Goal: Information Seeking & Learning: Understand process/instructions

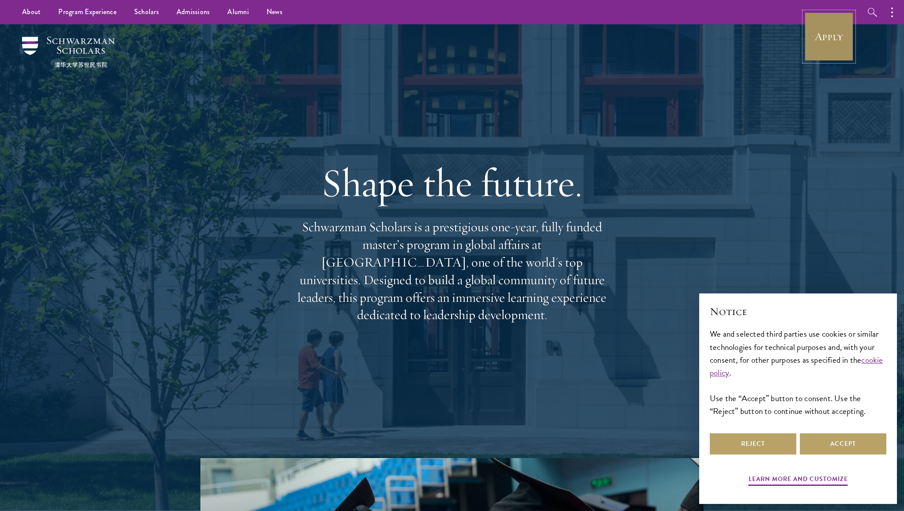
click at [834, 30] on link "Apply" at bounding box center [828, 36] width 49 height 49
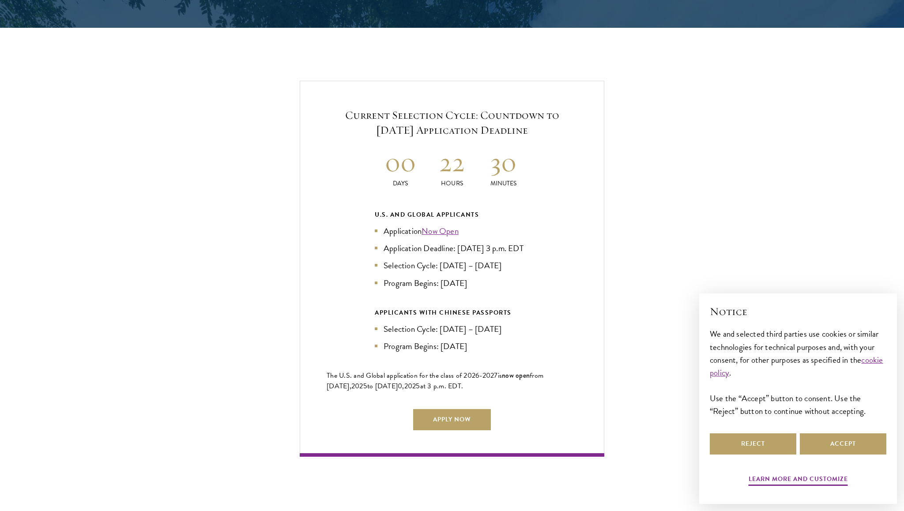
scroll to position [1836, 0]
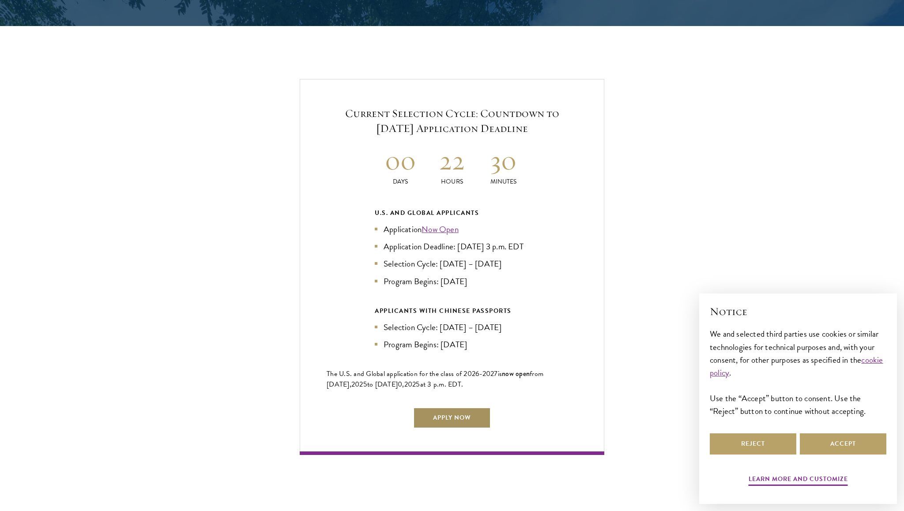
click at [451, 420] on link "Apply Now" at bounding box center [452, 417] width 78 height 21
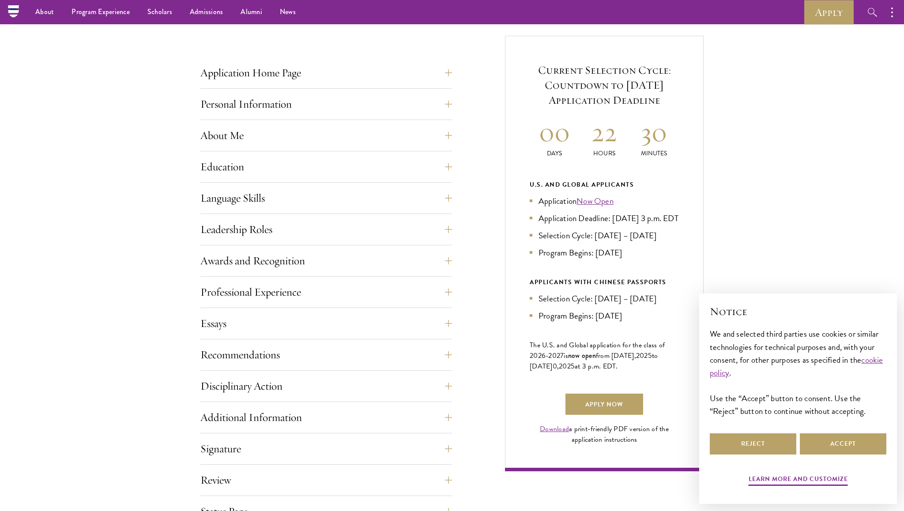
scroll to position [198, 0]
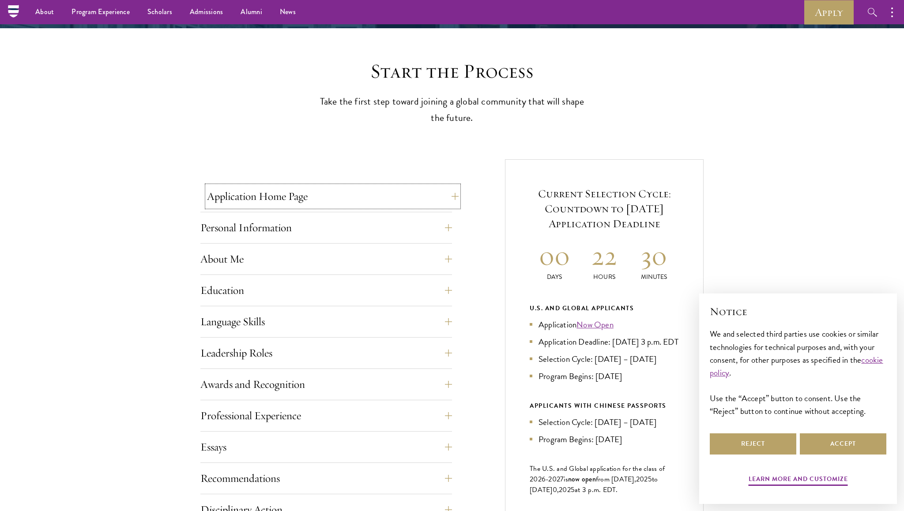
click at [350, 198] on button "Application Home Page" at bounding box center [333, 196] width 252 height 21
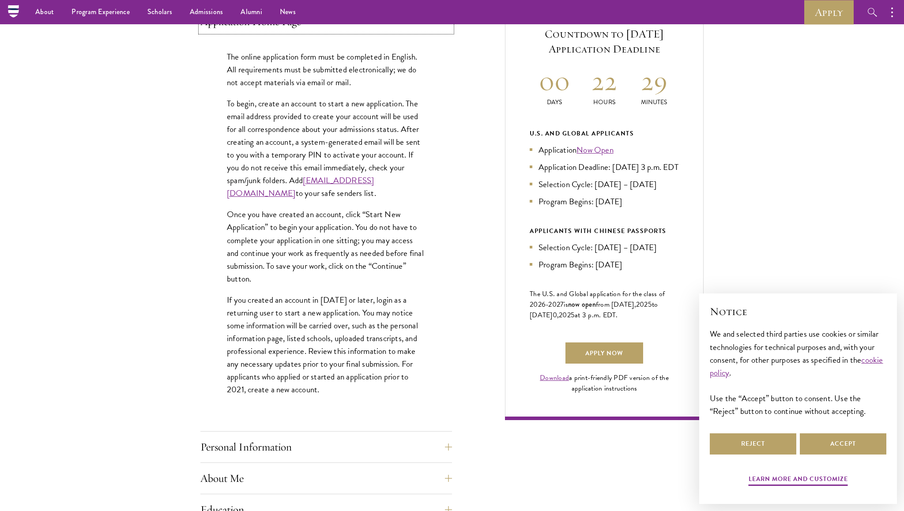
scroll to position [371, 0]
click at [316, 120] on p "To begin, create an account to start a new application. The email address provi…" at bounding box center [326, 149] width 199 height 103
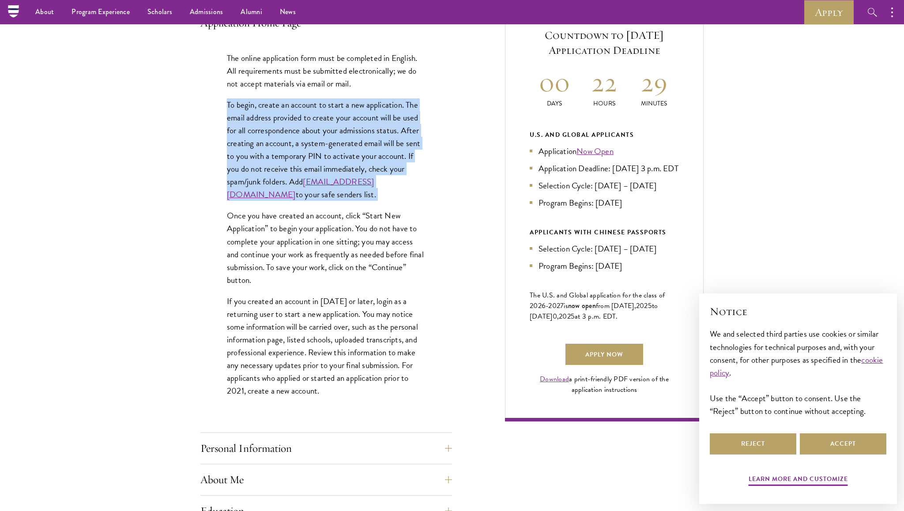
copy div "To begin, create an account to start a new application. The email address provi…"
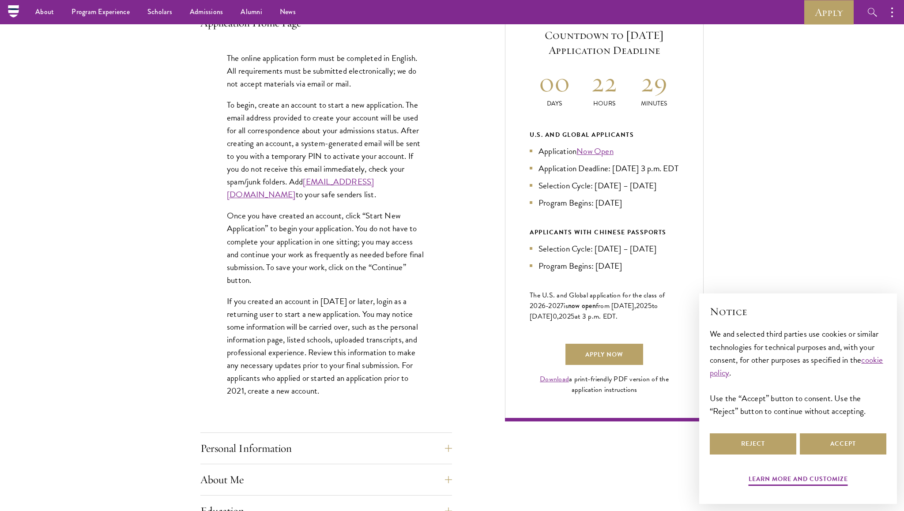
click at [281, 236] on p "Once you have created an account, click “Start New Application” to begin your a…" at bounding box center [326, 247] width 199 height 77
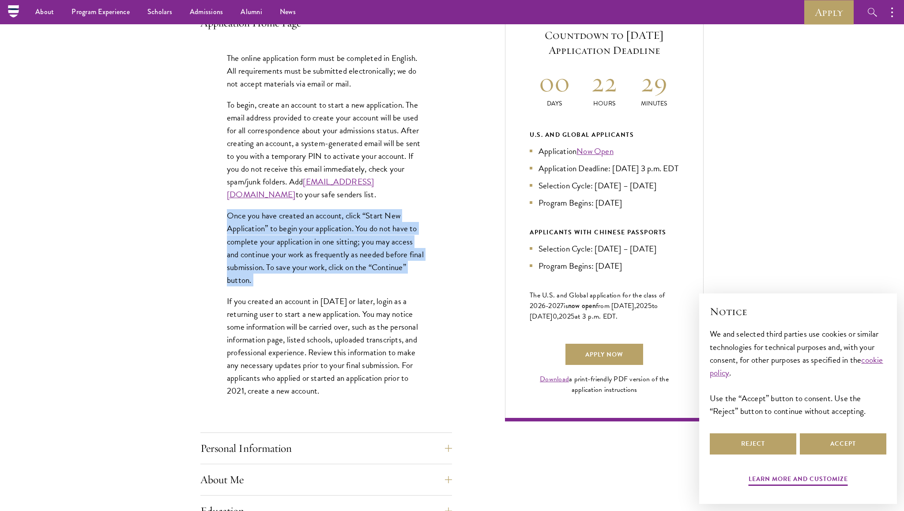
click at [281, 236] on p "Once you have created an account, click “Start New Application” to begin your a…" at bounding box center [326, 247] width 199 height 77
copy div "Once you have created an account, click “Start New Application” to begin your a…"
click at [278, 329] on p "If you created an account in [DATE] or later, login as a returning user to star…" at bounding box center [326, 346] width 199 height 103
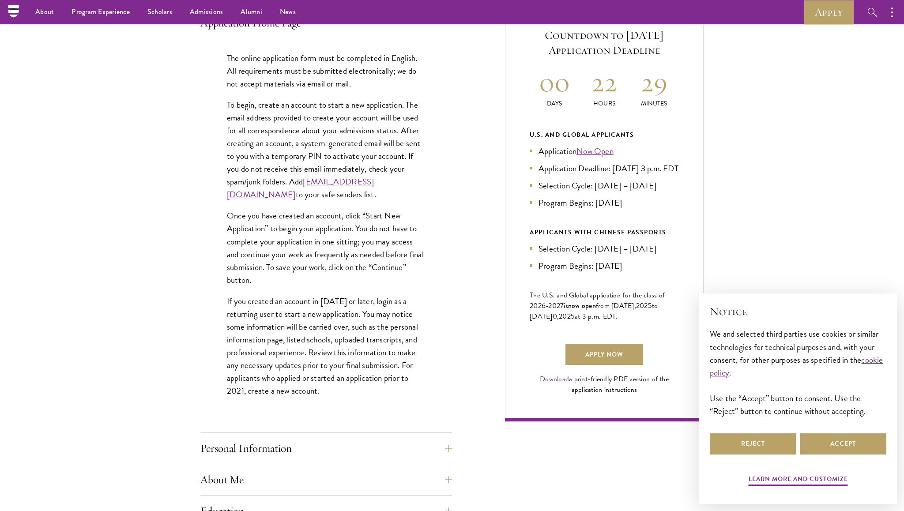
click at [278, 329] on p "If you created an account in [DATE] or later, login as a returning user to star…" at bounding box center [326, 346] width 199 height 103
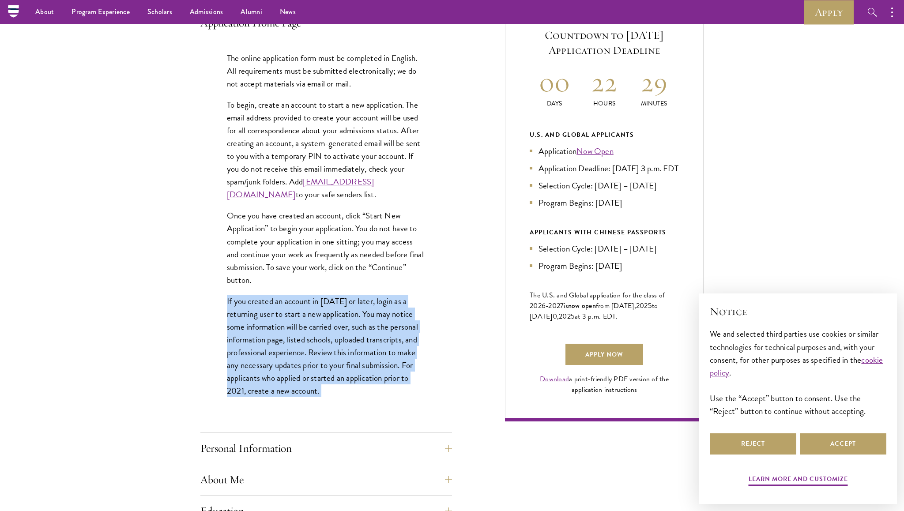
copy div "If you created an account in [DATE] or later, login as a returning user to star…"
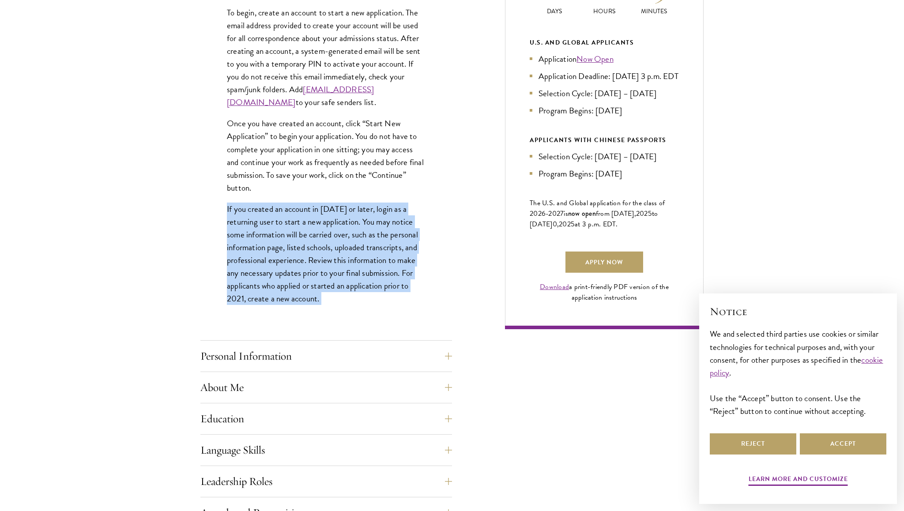
scroll to position [466, 0]
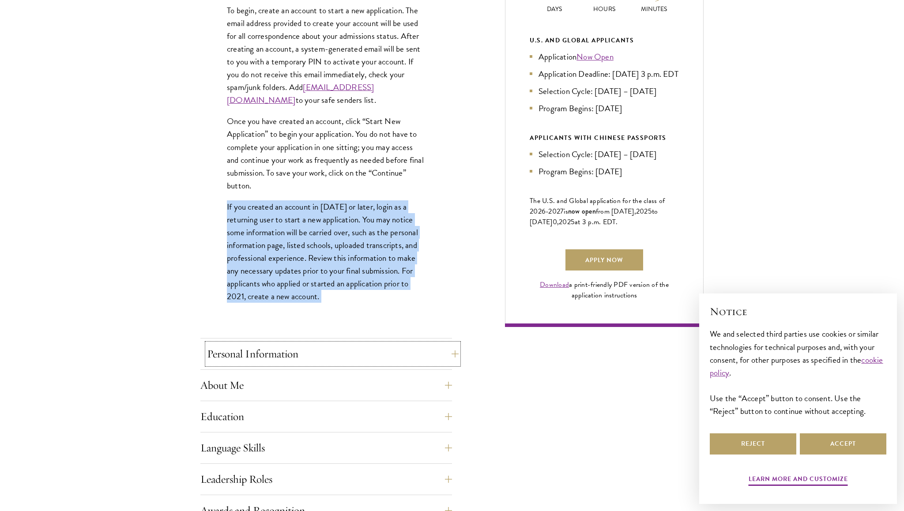
click at [285, 358] on button "Personal Information" at bounding box center [333, 353] width 252 height 21
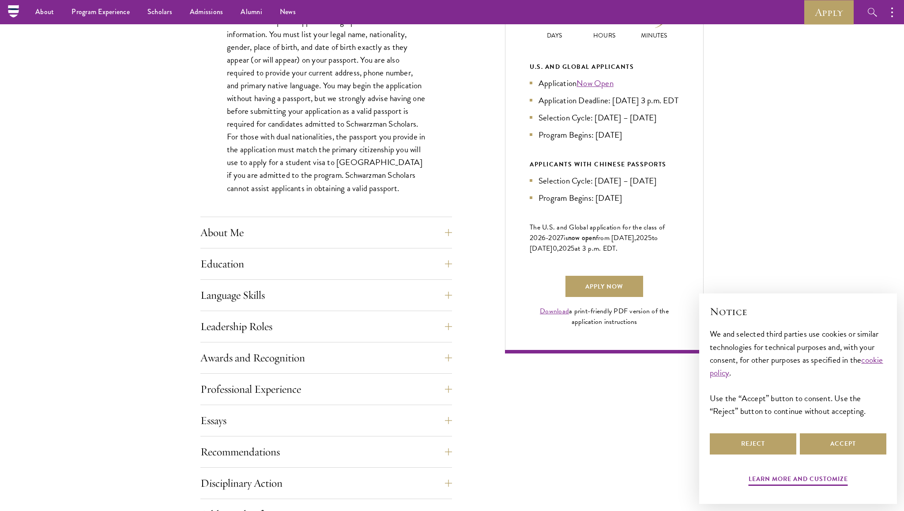
scroll to position [389, 0]
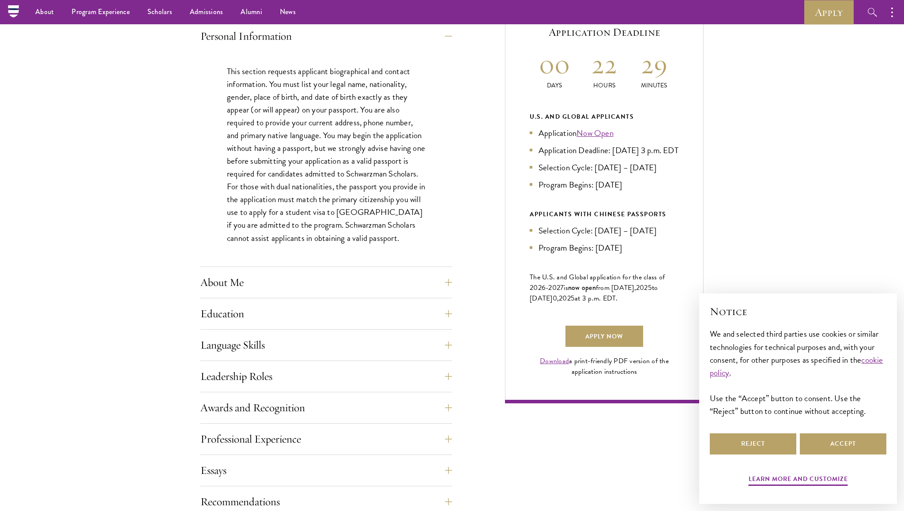
click at [316, 102] on p "This section requests applicant biographical and contact information. You must …" at bounding box center [326, 155] width 199 height 180
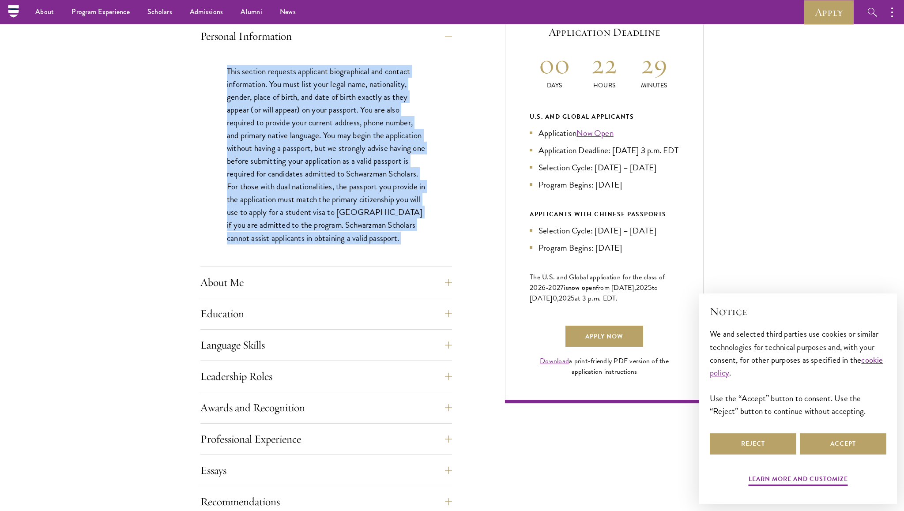
click at [316, 102] on p "This section requests applicant biographical and contact information. You must …" at bounding box center [326, 155] width 199 height 180
copy div "This section requests applicant biographical and contact information. You must …"
click at [242, 286] on button "About Me" at bounding box center [333, 282] width 252 height 21
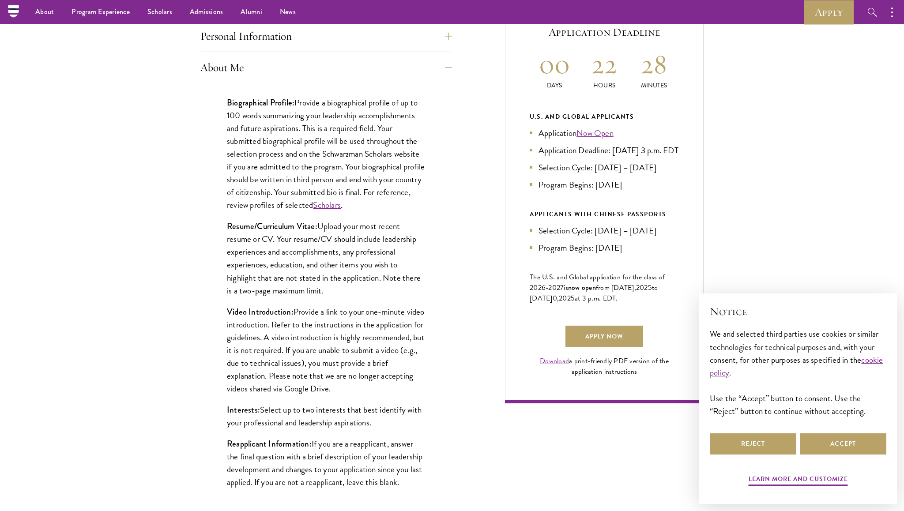
click at [239, 123] on p "Biographical Profile: Provide a biographical profile of up to 100 words summari…" at bounding box center [326, 154] width 199 height 116
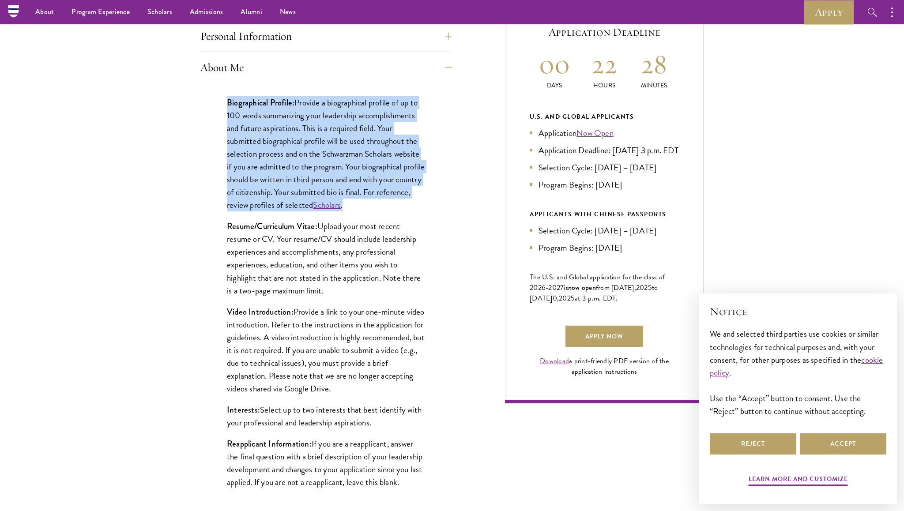
copy div "Biographical Profile: Provide a biographical profile of up to 100 words summari…"
click at [261, 242] on p "Resume/Curriculum Vitae: Upload your most recent resume or CV. Your resume/CV s…" at bounding box center [326, 258] width 199 height 77
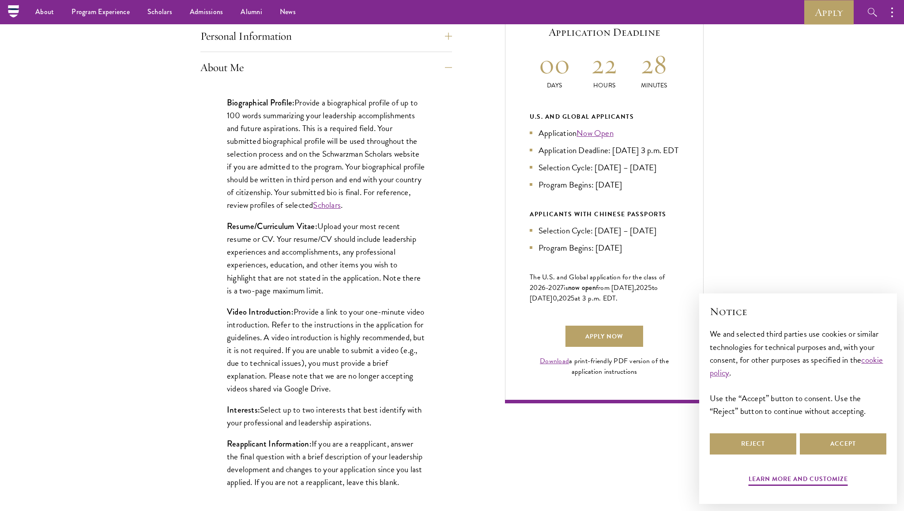
click at [261, 242] on p "Resume/Curriculum Vitae: Upload your most recent resume or CV. Your resume/CV s…" at bounding box center [326, 258] width 199 height 77
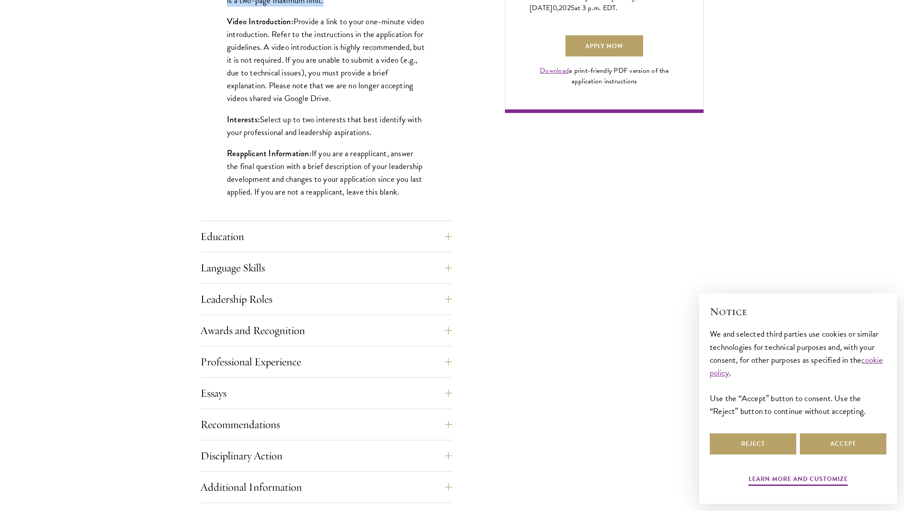
scroll to position [681, 0]
click at [379, 236] on button "Education" at bounding box center [333, 235] width 252 height 21
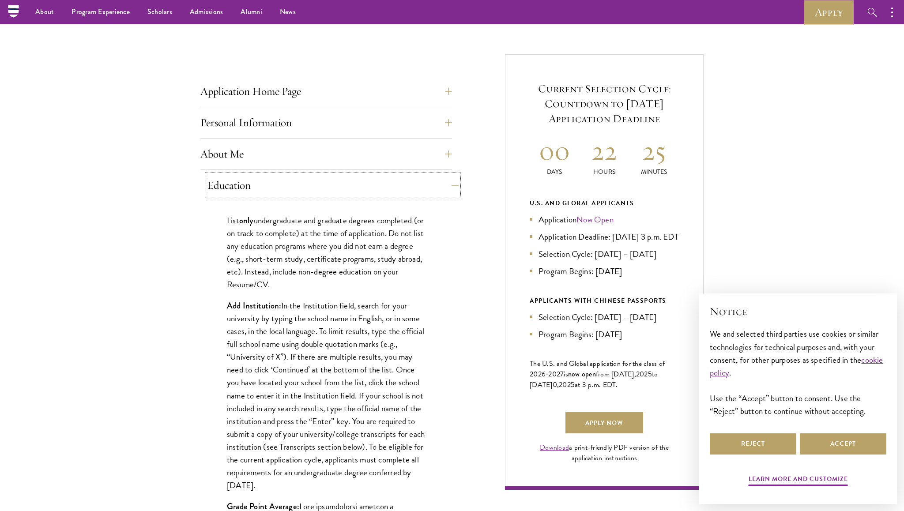
scroll to position [302, 0]
click at [343, 237] on p "List only undergraduate and graduate degrees completed (or on track to complete…" at bounding box center [326, 253] width 199 height 77
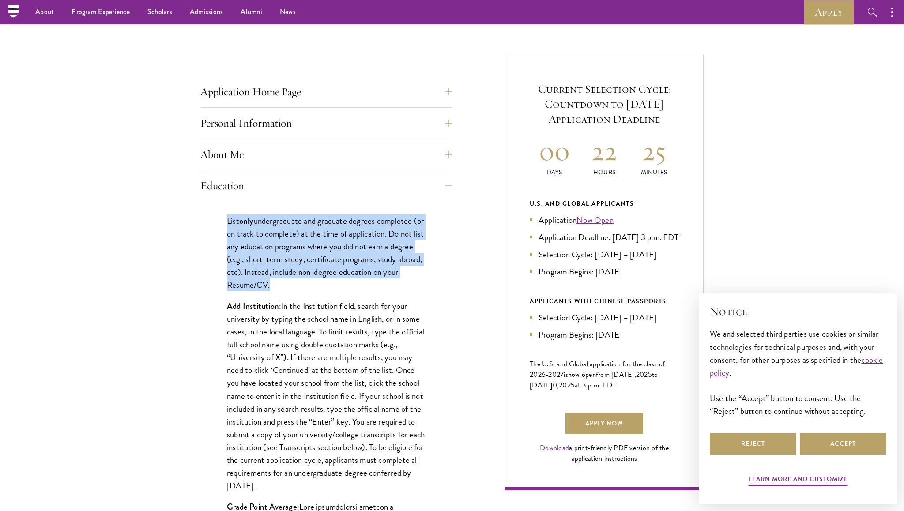
copy div "List only undergraduate and graduate degrees completed (or on track to complete…"
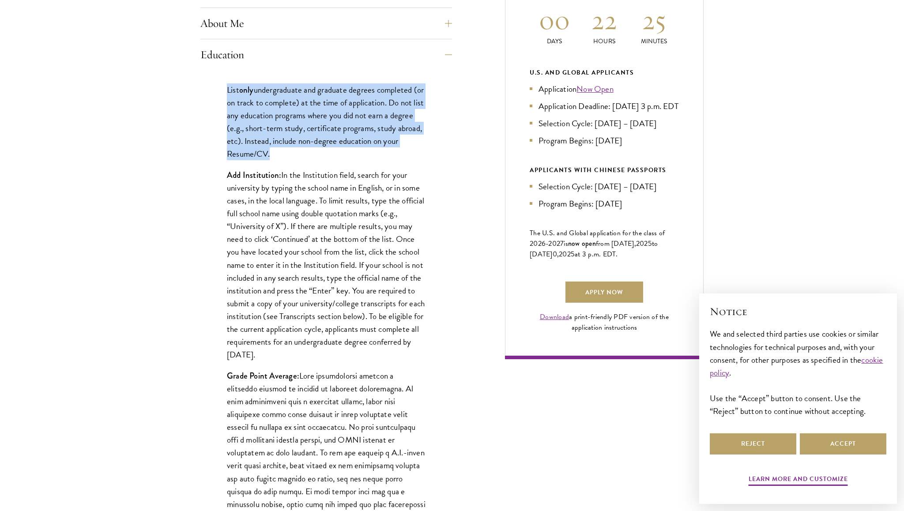
scroll to position [434, 0]
click at [318, 229] on p "Add Institution: In the Institution field, search for your university by typing…" at bounding box center [326, 264] width 199 height 192
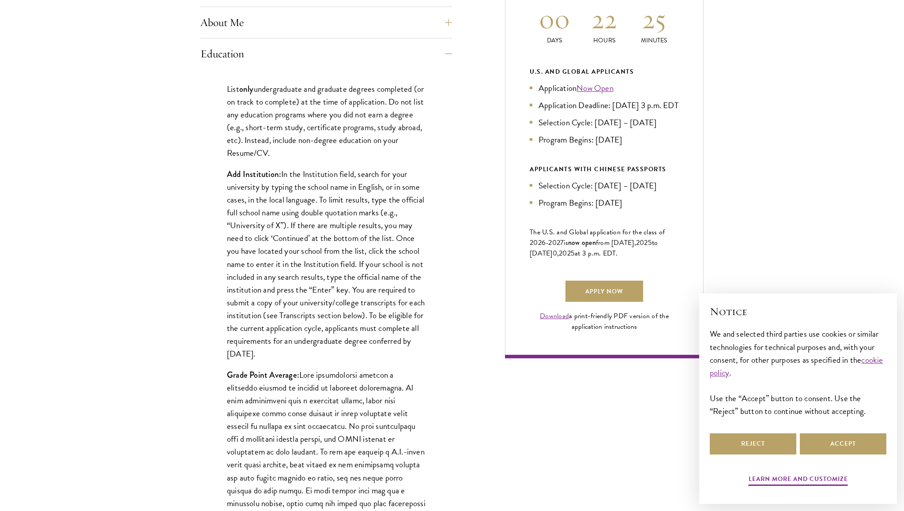
click at [318, 229] on p "Add Institution: In the Institution field, search for your university by typing…" at bounding box center [326, 264] width 199 height 192
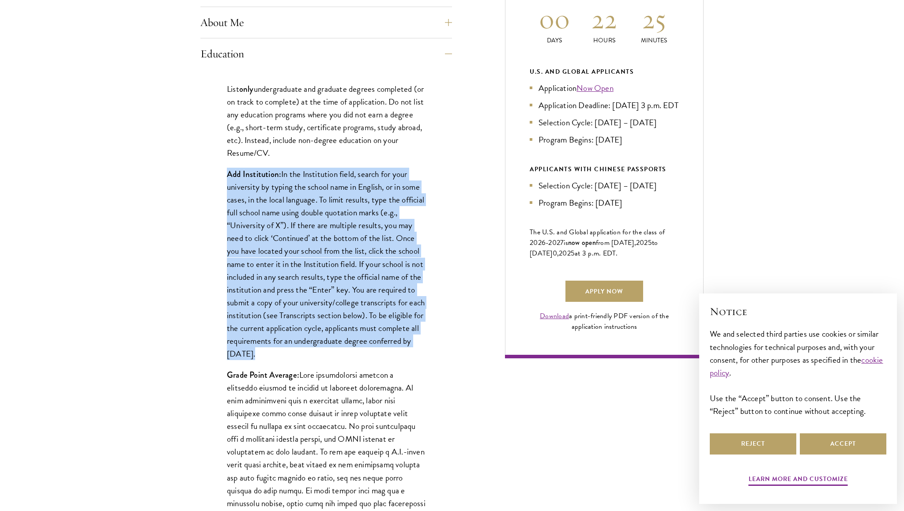
copy div "Add Institution: In the Institution field, search for your university by typing…"
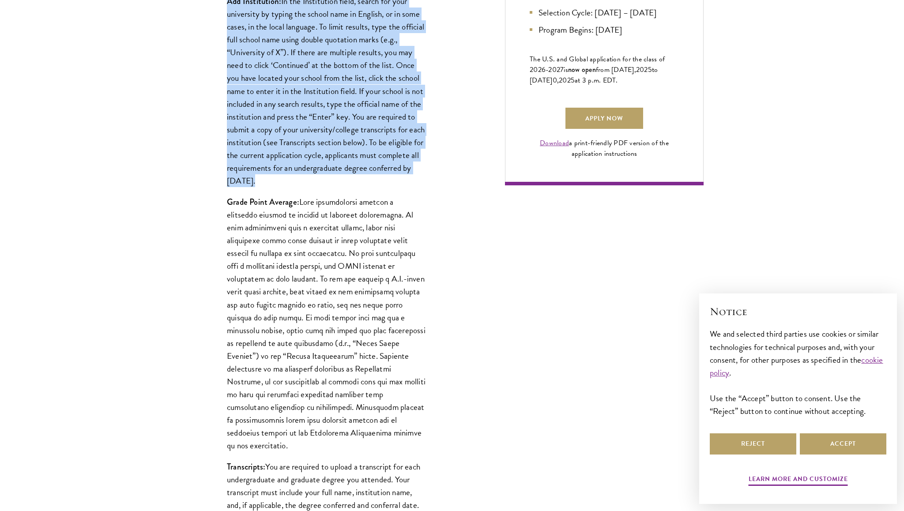
scroll to position [610, 0]
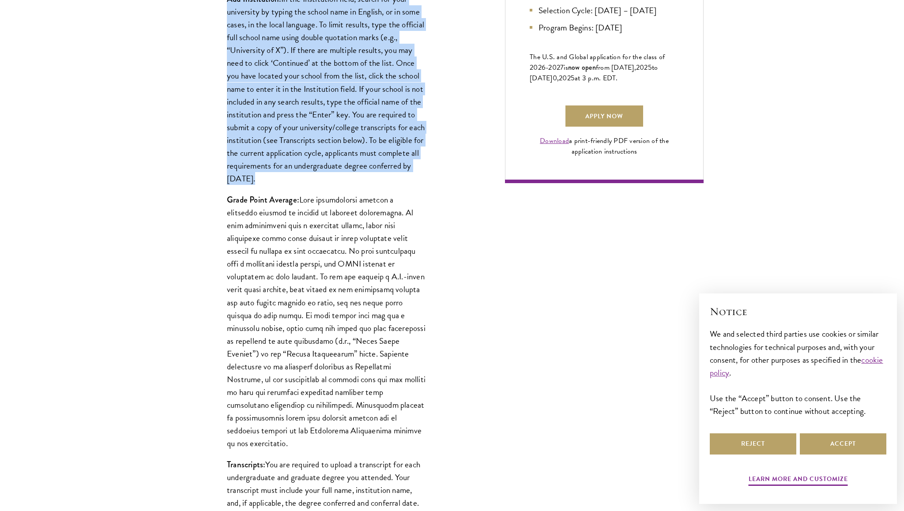
click at [296, 311] on p "Grade Point Average:" at bounding box center [326, 321] width 199 height 256
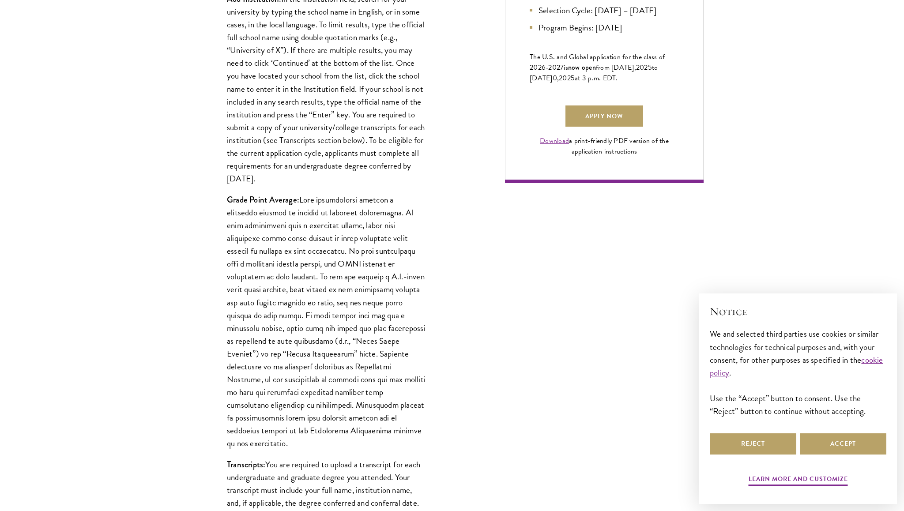
click at [296, 311] on p "Grade Point Average:" at bounding box center [326, 321] width 199 height 256
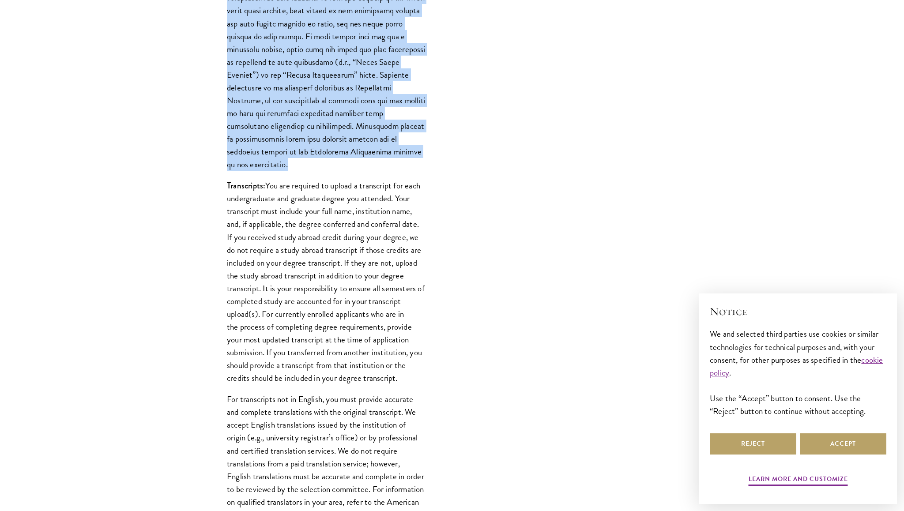
scroll to position [903, 0]
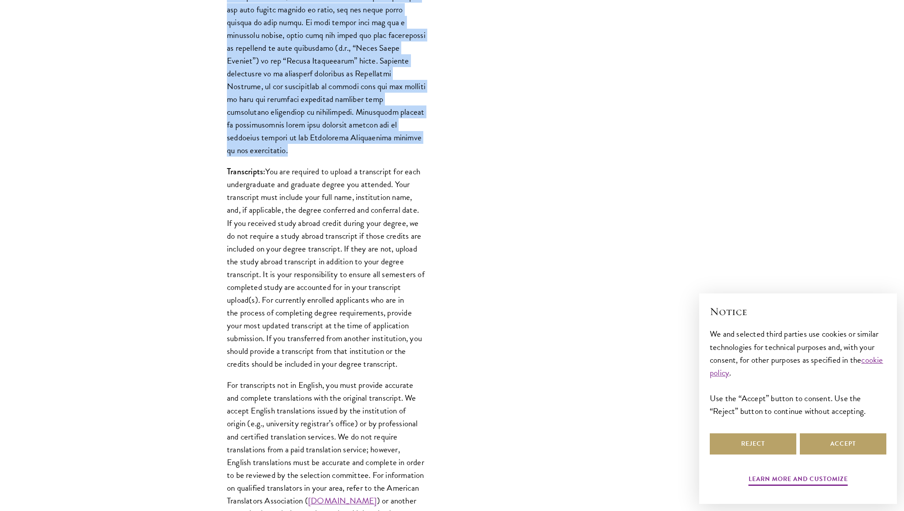
click at [316, 193] on p "Transcripts: You are required to upload a transcript for each undergraduate and…" at bounding box center [326, 267] width 199 height 205
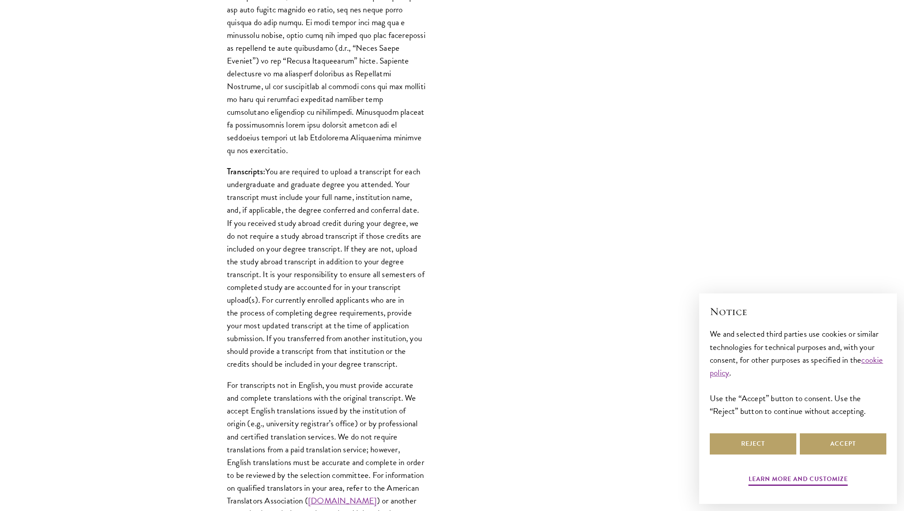
click at [316, 193] on p "Transcripts: You are required to upload a transcript for each undergraduate and…" at bounding box center [326, 267] width 199 height 205
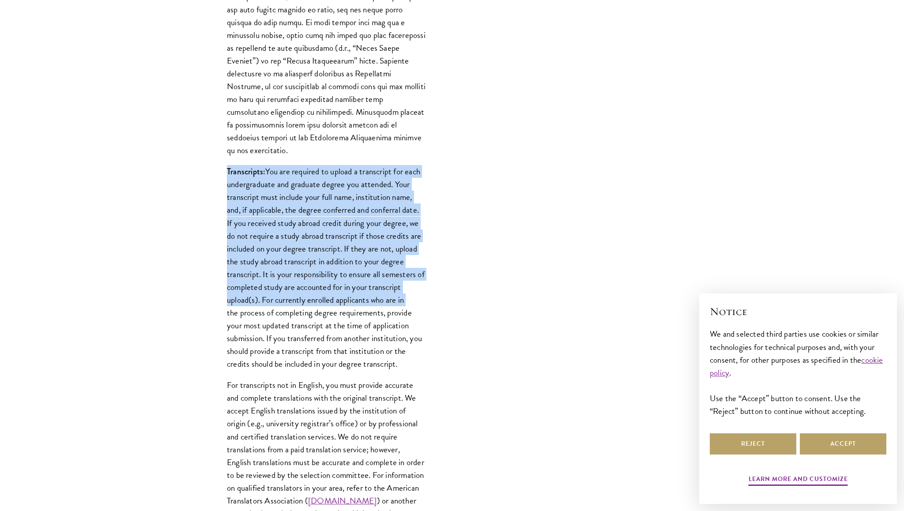
click at [258, 209] on p "Transcripts: You are required to upload a transcript for each undergraduate and…" at bounding box center [326, 267] width 199 height 205
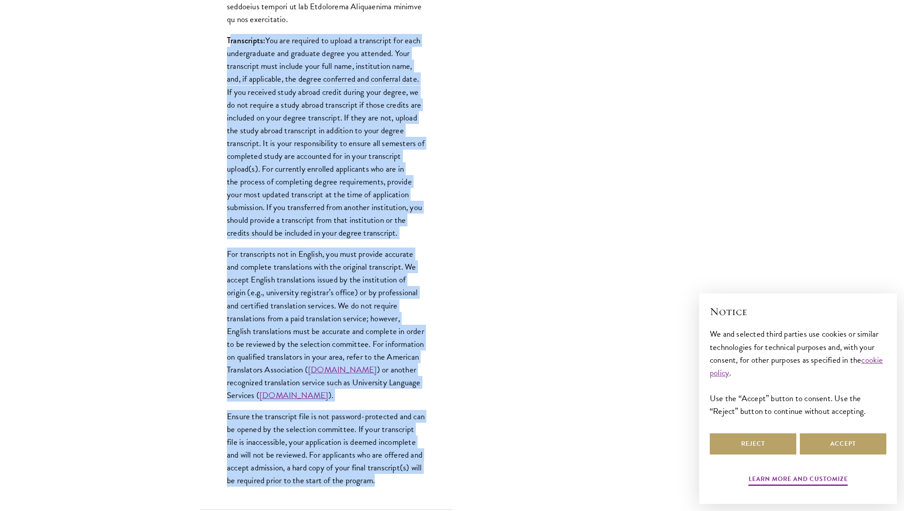
scroll to position [1035, 0]
drag, startPoint x: 229, startPoint y: 162, endPoint x: 298, endPoint y: 489, distance: 334.7
copy div "ranscripts: You are required to upload a transcript for each undergraduate and …"
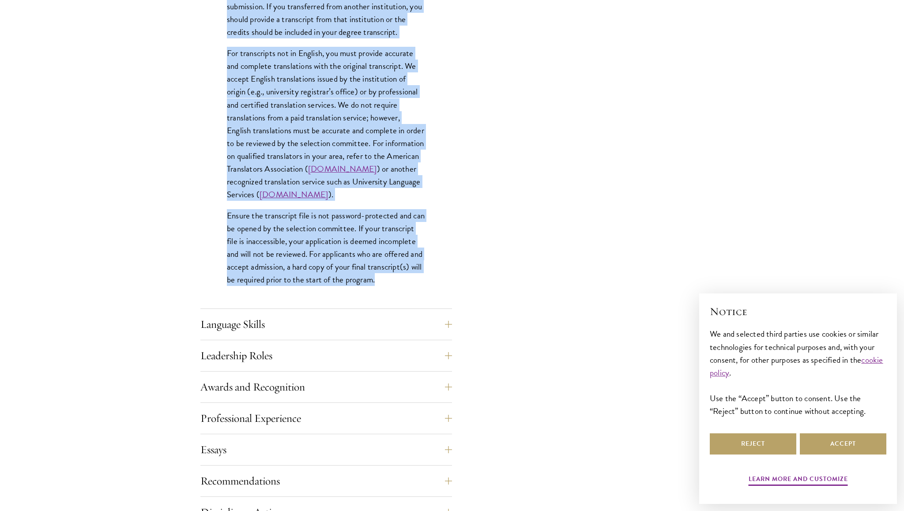
scroll to position [1242, 0]
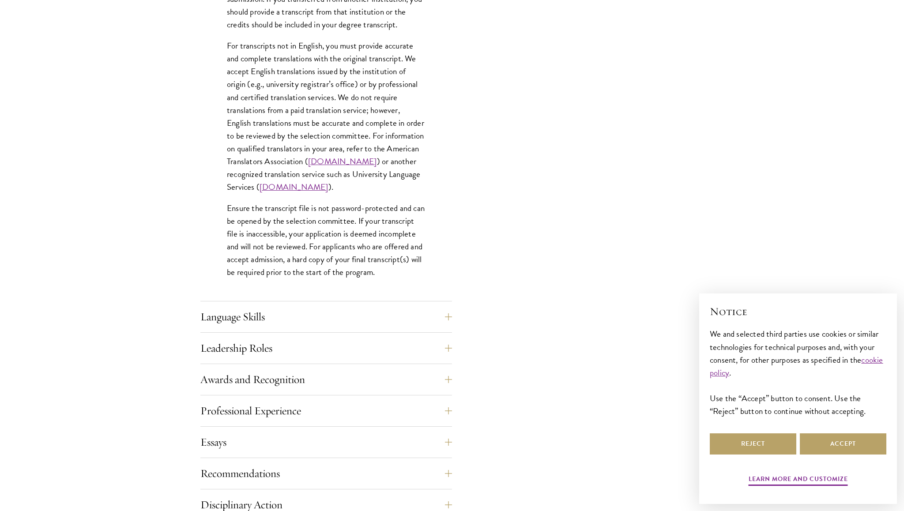
click at [396, 316] on button "Language Skills" at bounding box center [333, 316] width 252 height 21
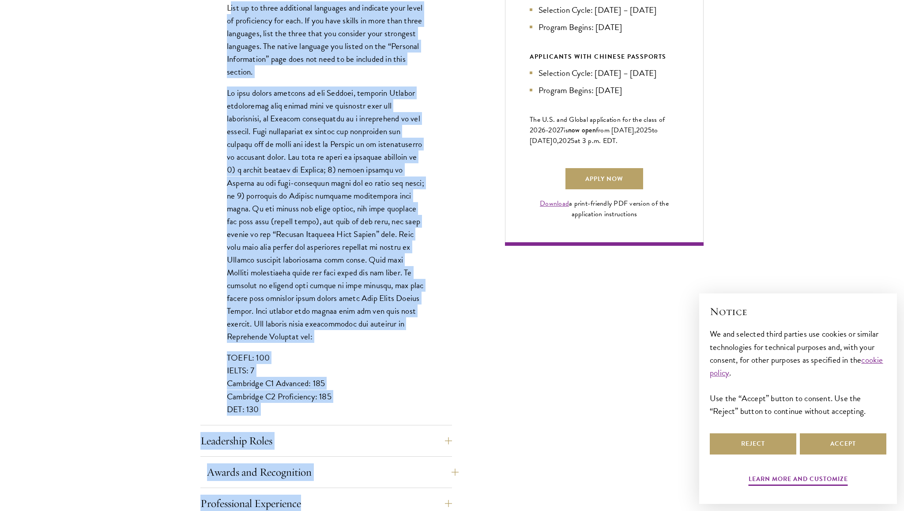
scroll to position [550, 0]
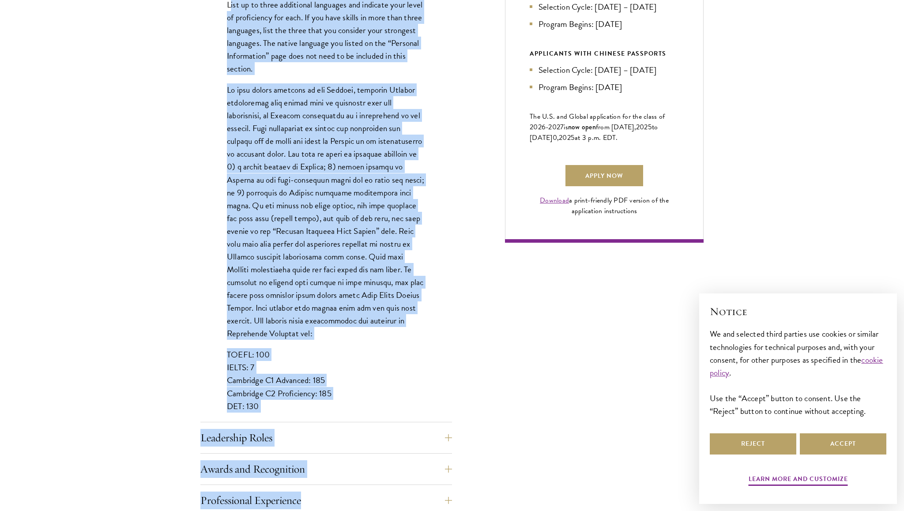
drag, startPoint x: 229, startPoint y: 109, endPoint x: 385, endPoint y: 413, distance: 341.9
click at [385, 413] on div "List up to three additional languages and indicate your level of proficiency fo…" at bounding box center [326, 210] width 252 height 450
copy div "ist up to three additional languages and indicate your level of proficiency for…"
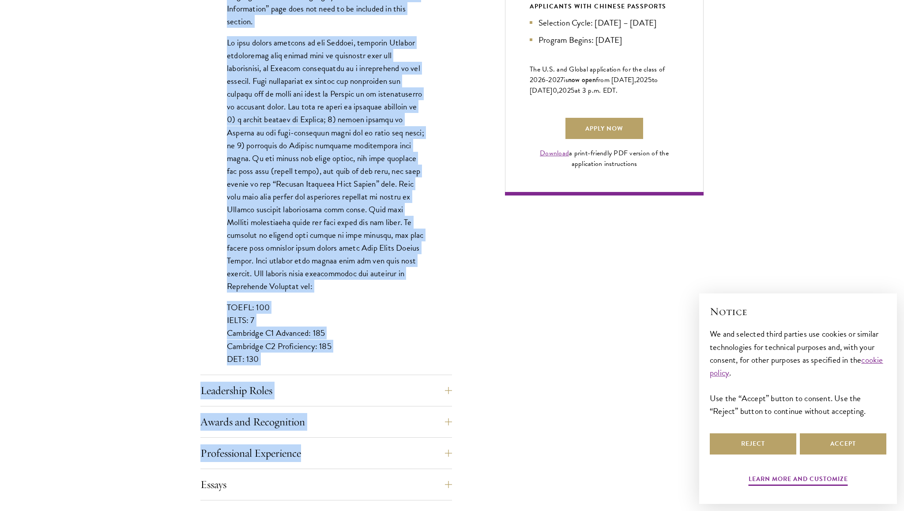
scroll to position [600, 0]
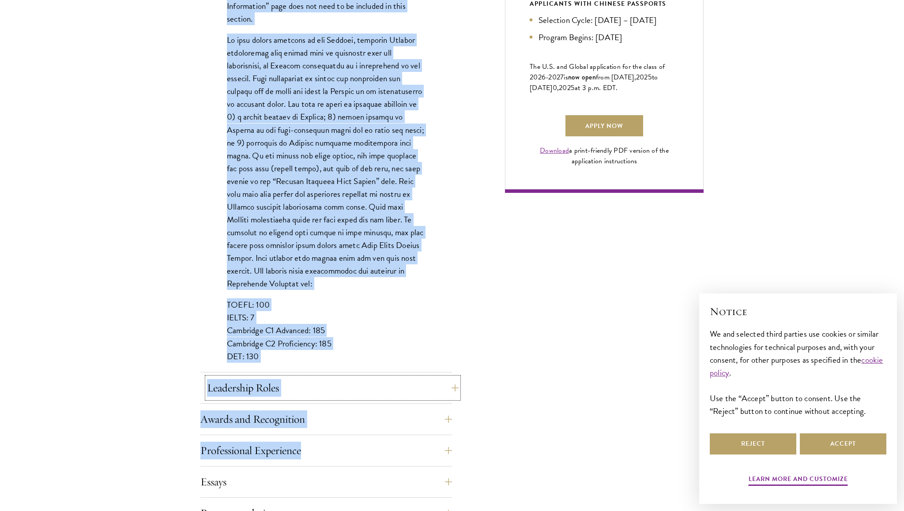
click at [280, 378] on button "Leadership Roles" at bounding box center [333, 387] width 252 height 21
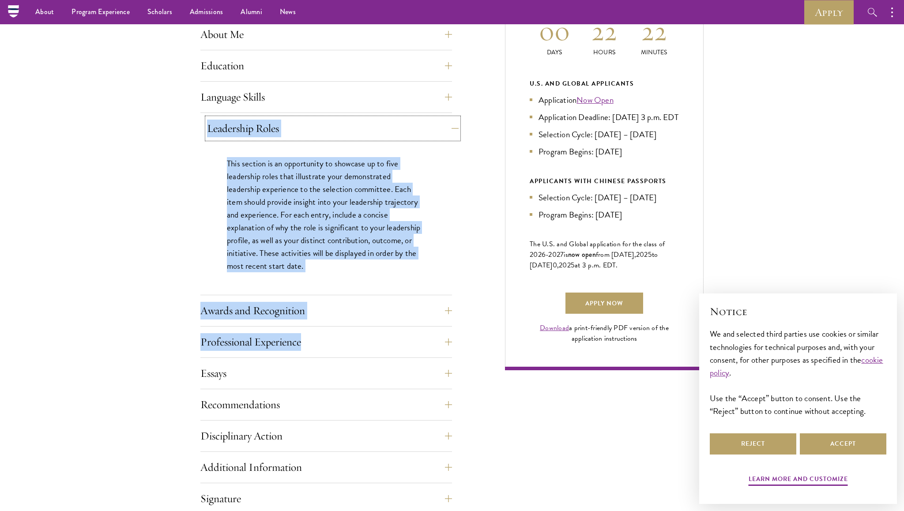
scroll to position [422, 0]
click at [291, 234] on p "This section is an opportunity to showcase up to five leadership roles that ill…" at bounding box center [326, 216] width 199 height 116
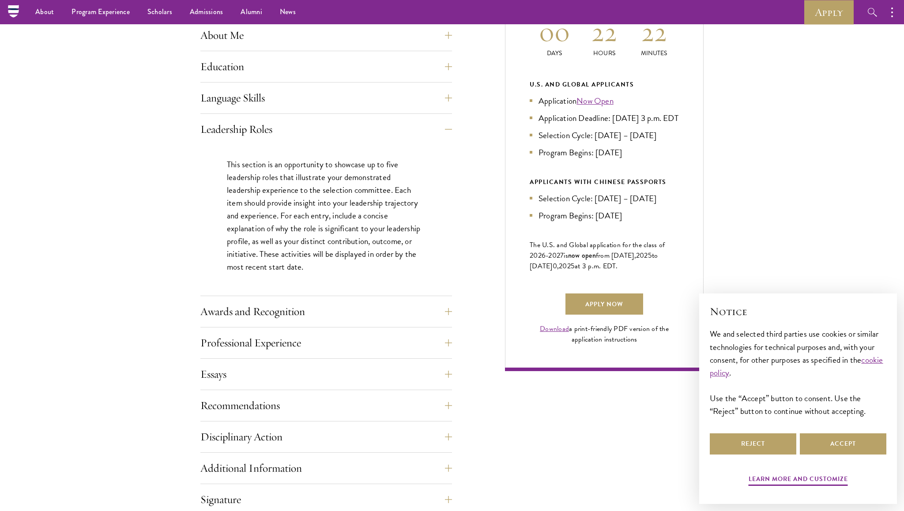
click at [291, 234] on p "This section is an opportunity to showcase up to five leadership roles that ill…" at bounding box center [326, 216] width 199 height 116
click at [301, 299] on div "Application Home Page The online application form must be completed in English.…" at bounding box center [326, 286] width 252 height 648
click at [306, 302] on button "Awards and Recognition" at bounding box center [333, 311] width 252 height 21
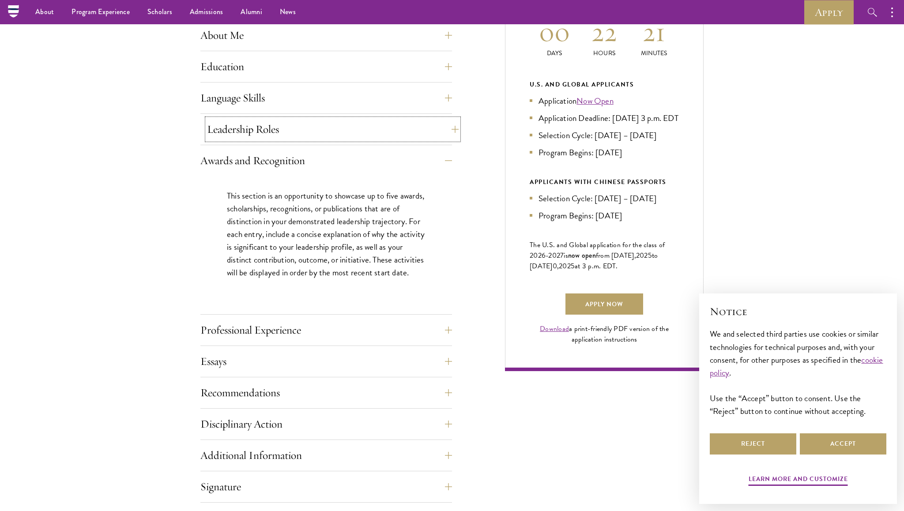
click at [335, 119] on button "Leadership Roles" at bounding box center [333, 129] width 252 height 21
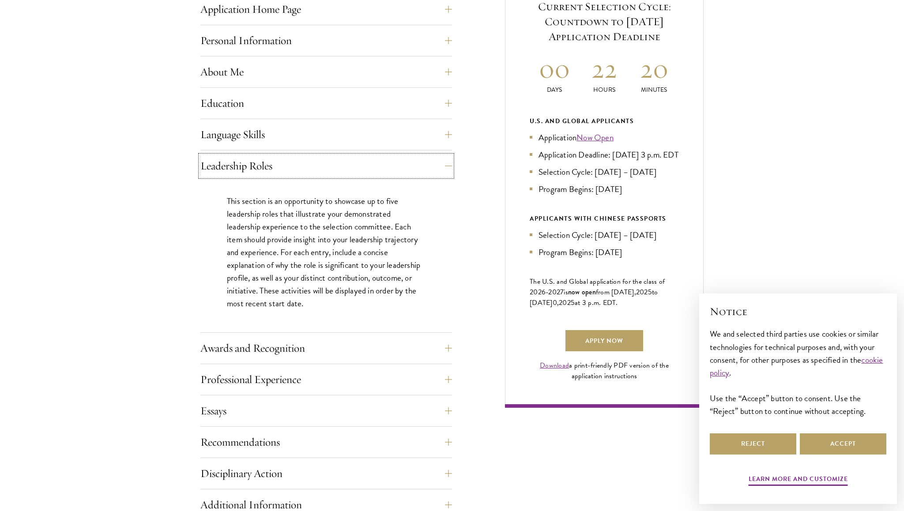
scroll to position [388, 0]
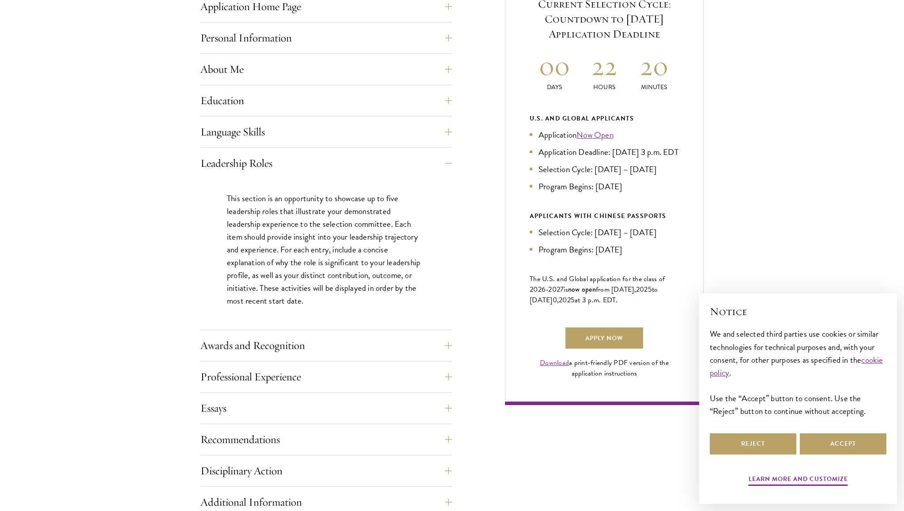
click at [81, 221] on div "Start the Process Take the first step toward joining a global community that wi…" at bounding box center [452, 256] width 904 height 774
click at [278, 351] on button "Awards and Recognition" at bounding box center [333, 345] width 252 height 21
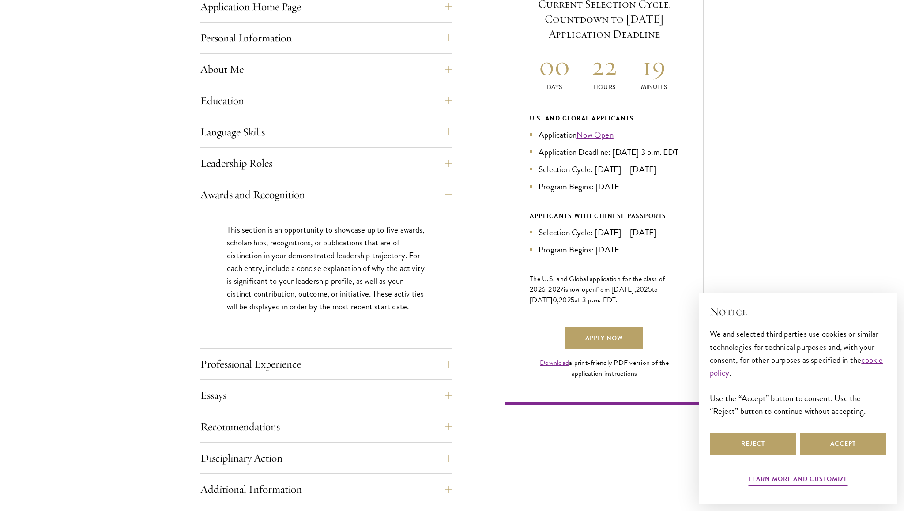
click at [280, 275] on p "This section is an opportunity to showcase up to five awards, scholarships, rec…" at bounding box center [326, 268] width 199 height 90
click at [292, 287] on p "This section is an opportunity to showcase up to five awards, scholarships, rec…" at bounding box center [326, 268] width 199 height 90
click at [244, 283] on p "This section is an opportunity to showcase up to five awards, scholarships, rec…" at bounding box center [326, 268] width 199 height 90
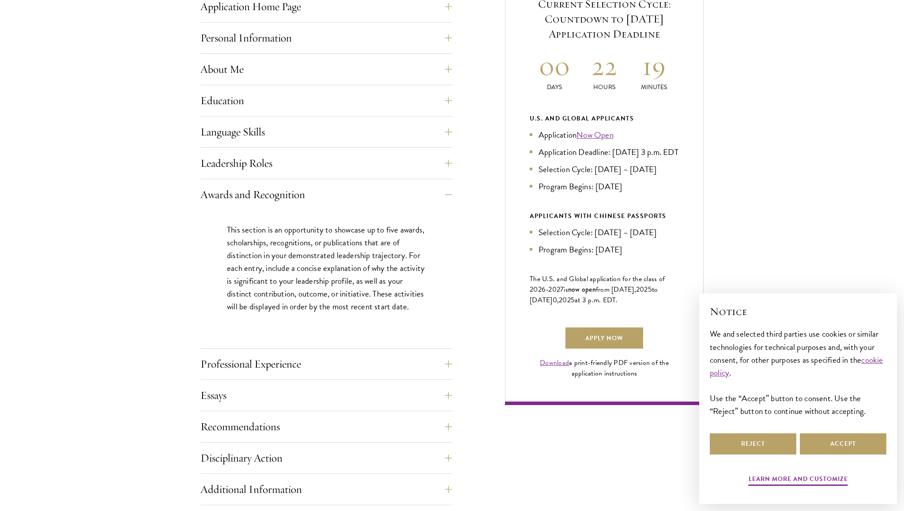
click at [244, 283] on p "This section is an opportunity to showcase up to five awards, scholarships, rec…" at bounding box center [326, 268] width 199 height 90
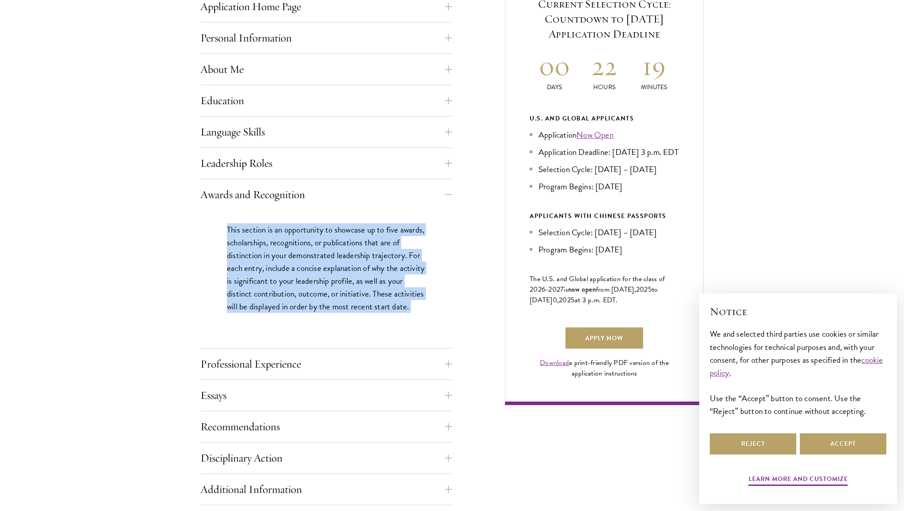
click at [244, 283] on p "This section is an opportunity to showcase up to five awards, scholarships, rec…" at bounding box center [326, 268] width 199 height 90
click at [270, 360] on button "Professional Experience" at bounding box center [333, 364] width 252 height 21
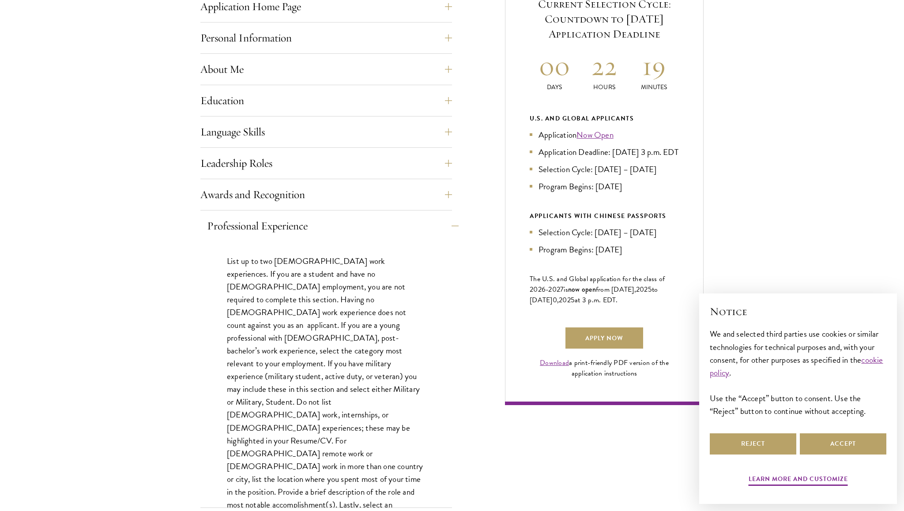
click at [270, 360] on p "List up to two [DEMOGRAPHIC_DATA] work experiences. If you are a student and ha…" at bounding box center [326, 396] width 199 height 282
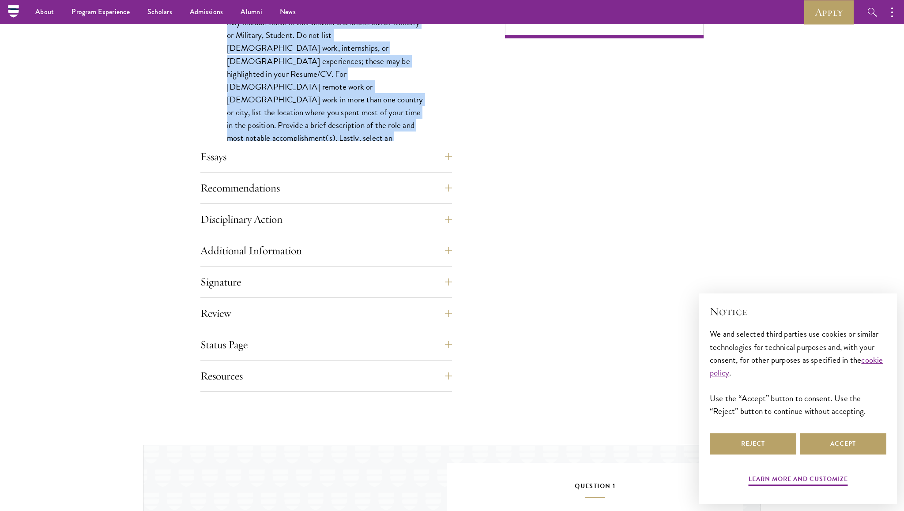
scroll to position [745, 0]
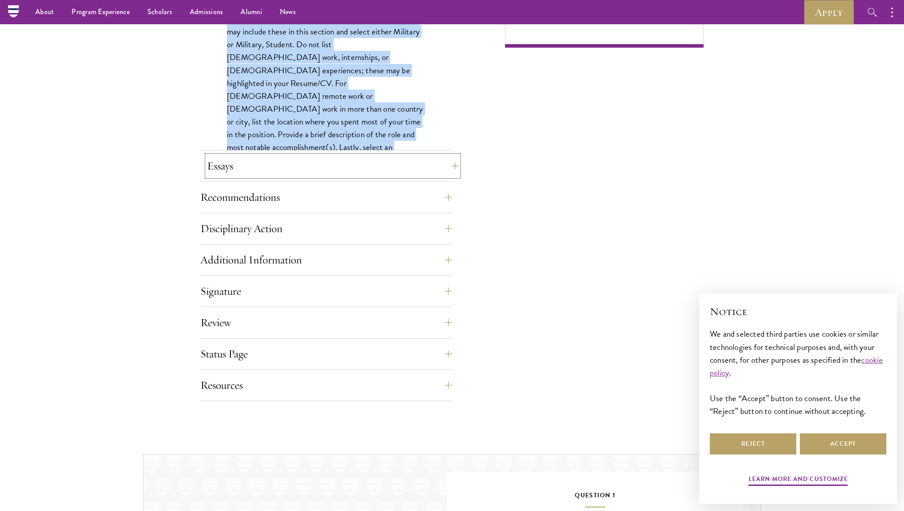
click at [215, 174] on button "Essays" at bounding box center [333, 165] width 252 height 21
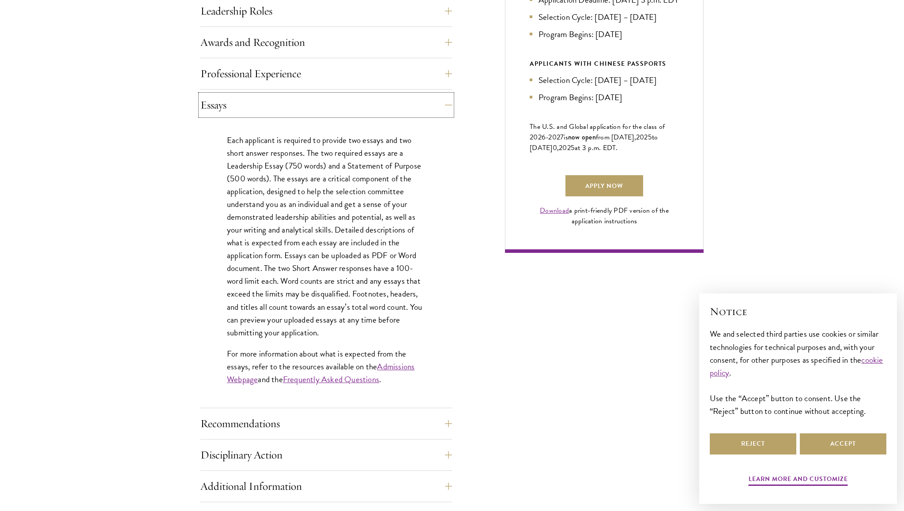
scroll to position [541, 0]
click at [267, 171] on p "Each applicant is required to provide two essays and two short answer responses…" at bounding box center [326, 235] width 199 height 205
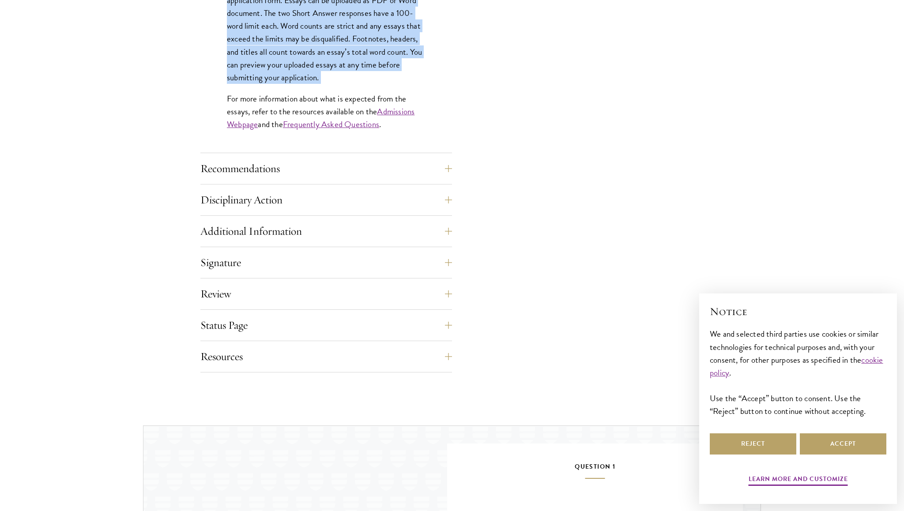
scroll to position [802, 0]
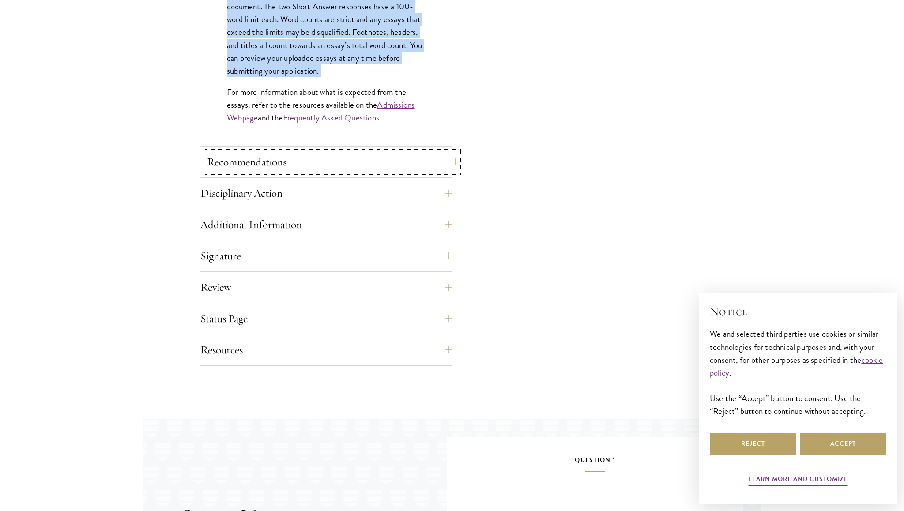
click at [267, 168] on button "Recommendations" at bounding box center [333, 161] width 252 height 21
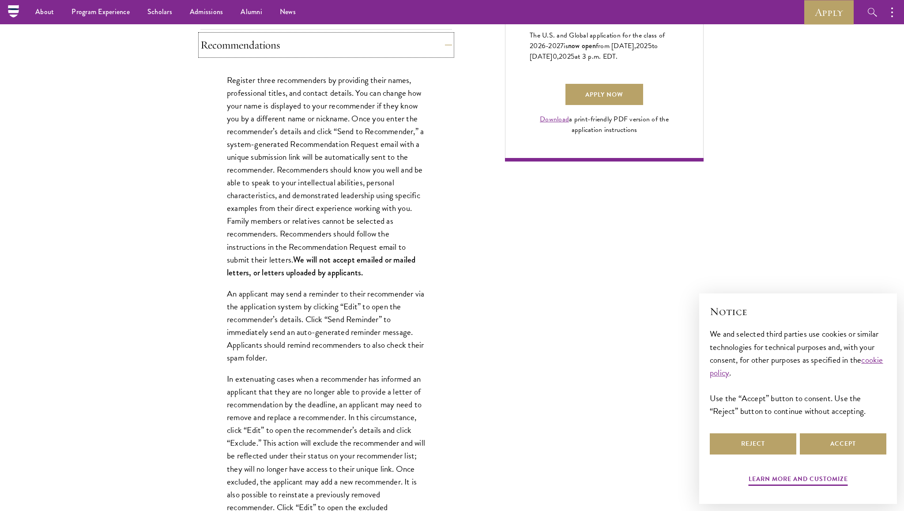
scroll to position [632, 0]
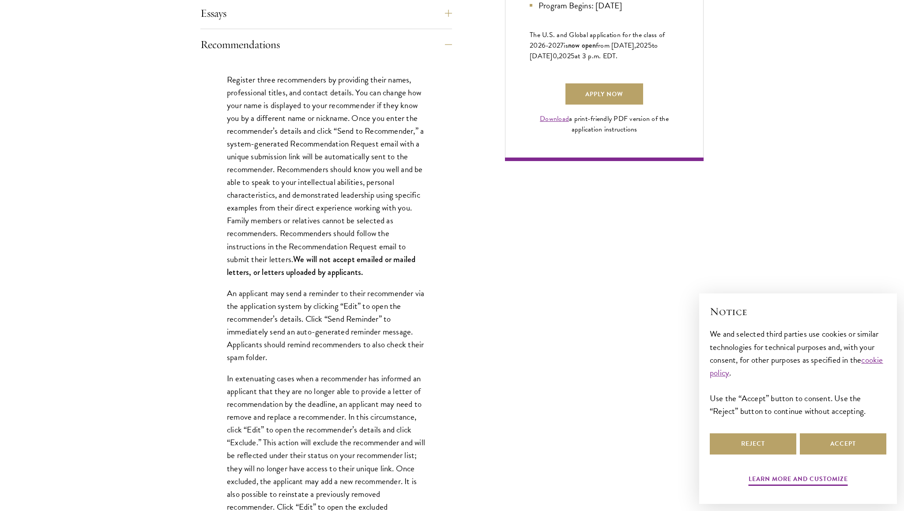
click at [278, 141] on p "Register three recommenders by providing their names, professional titles, and …" at bounding box center [326, 175] width 199 height 205
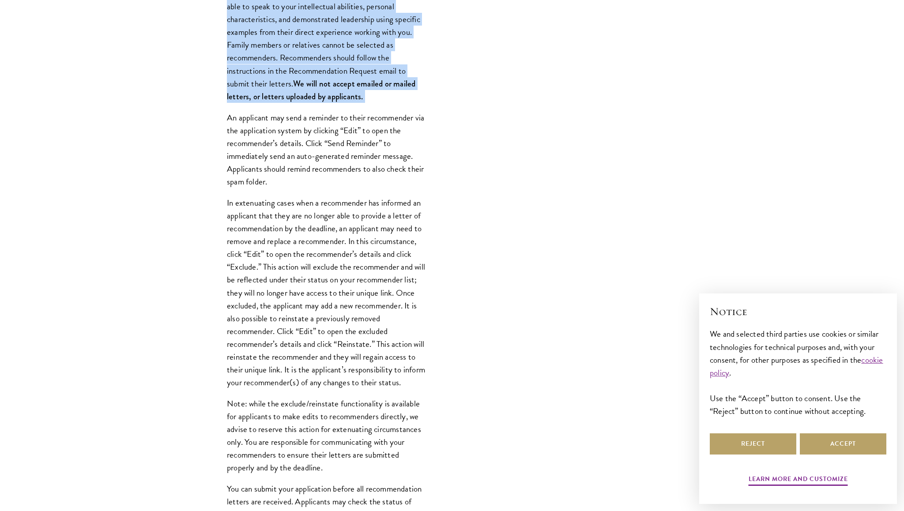
scroll to position [809, 0]
click at [308, 137] on p "An applicant may send a reminder to their recommender via the application syste…" at bounding box center [326, 147] width 199 height 77
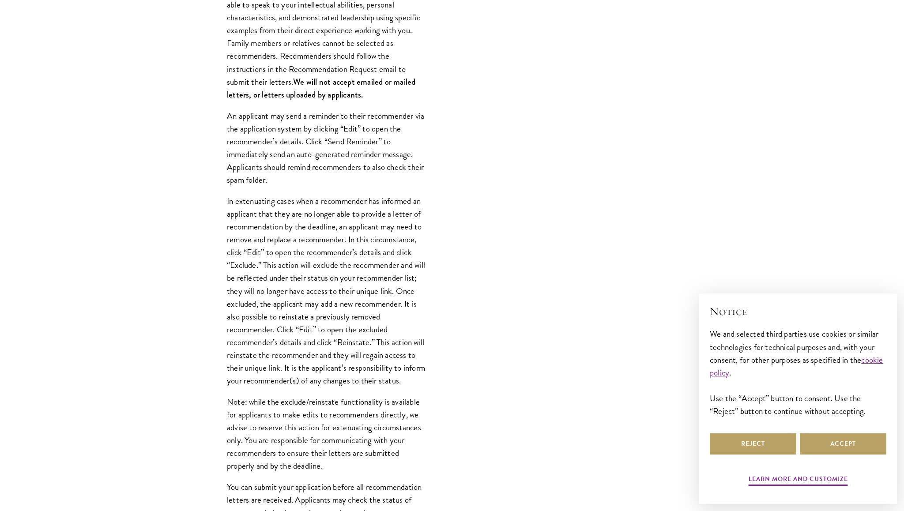
click at [308, 137] on p "An applicant may send a reminder to their recommender via the application syste…" at bounding box center [326, 147] width 199 height 77
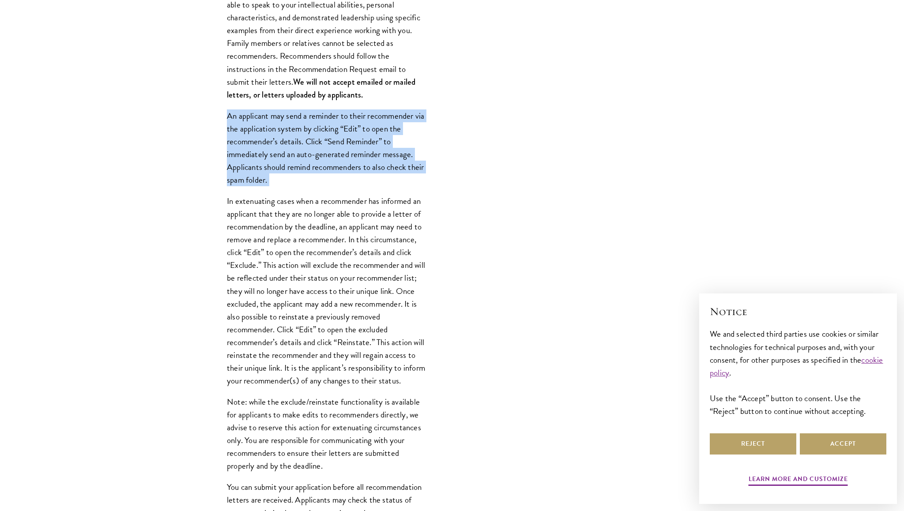
click at [327, 215] on p "In extenuating cases when a recommender has informed an applicant that they are…" at bounding box center [326, 291] width 199 height 192
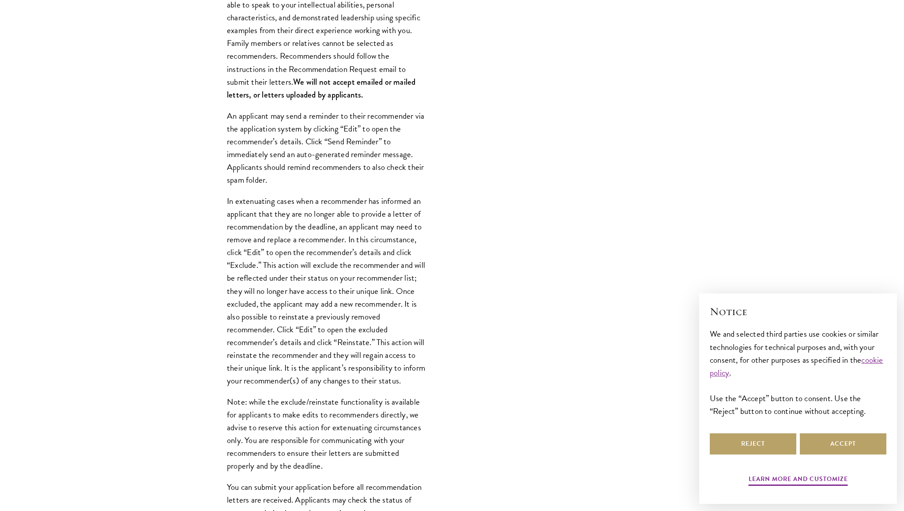
click at [327, 215] on p "In extenuating cases when a recommender has informed an applicant that they are…" at bounding box center [326, 291] width 199 height 192
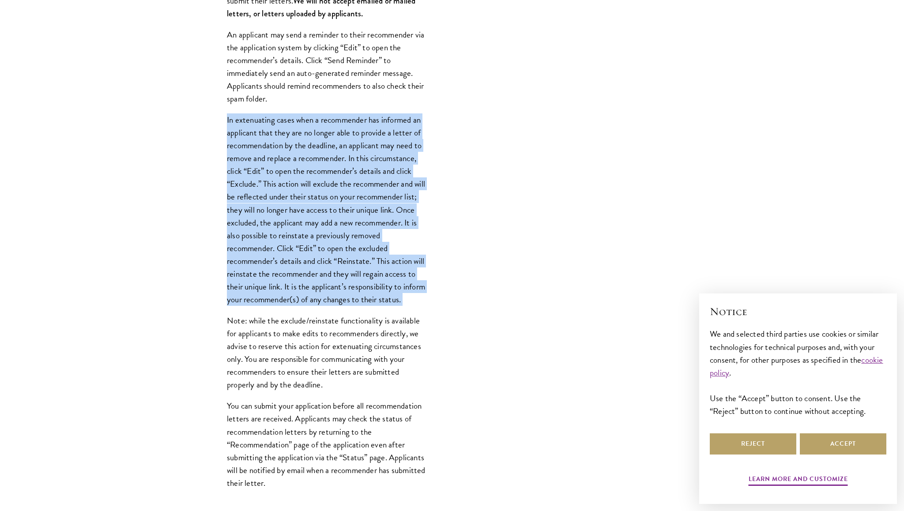
scroll to position [891, 0]
click at [318, 357] on p "Note: while the exclude/reinstate functionality is available for applicants to …" at bounding box center [326, 351] width 199 height 77
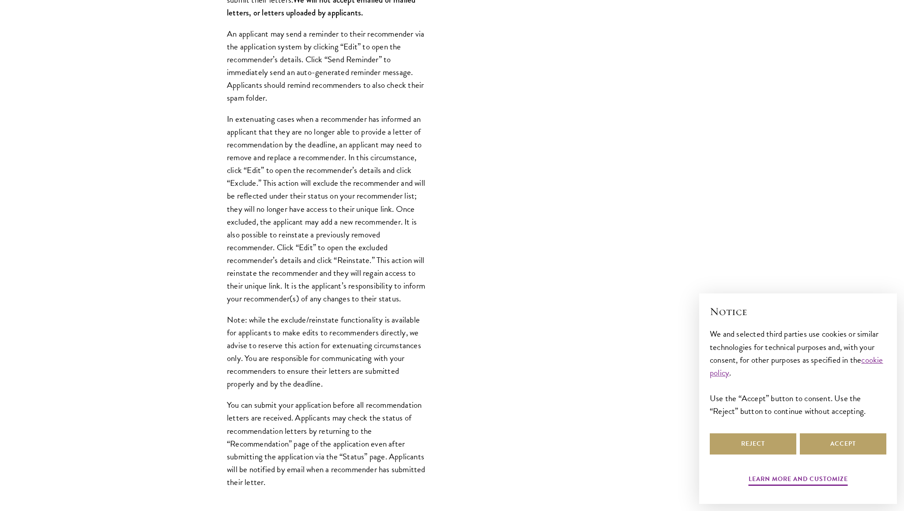
click at [318, 357] on p "Note: while the exclude/reinstate functionality is available for applicants to …" at bounding box center [326, 351] width 199 height 77
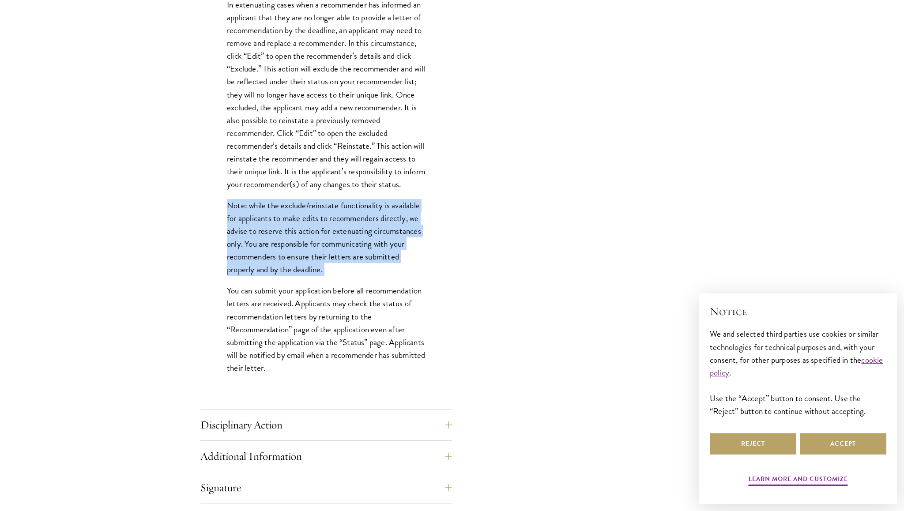
scroll to position [1012, 0]
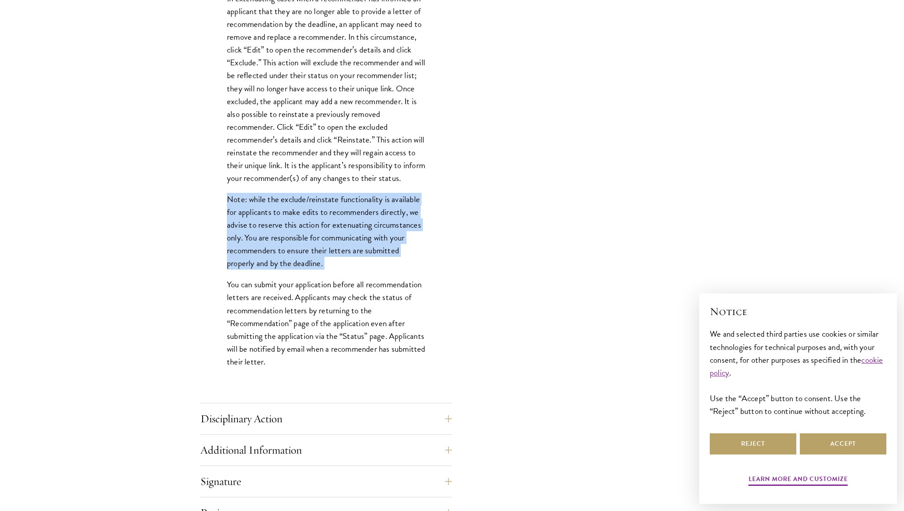
click at [247, 367] on p "You can submit your application before all recommendation letters are received.…" at bounding box center [326, 323] width 199 height 90
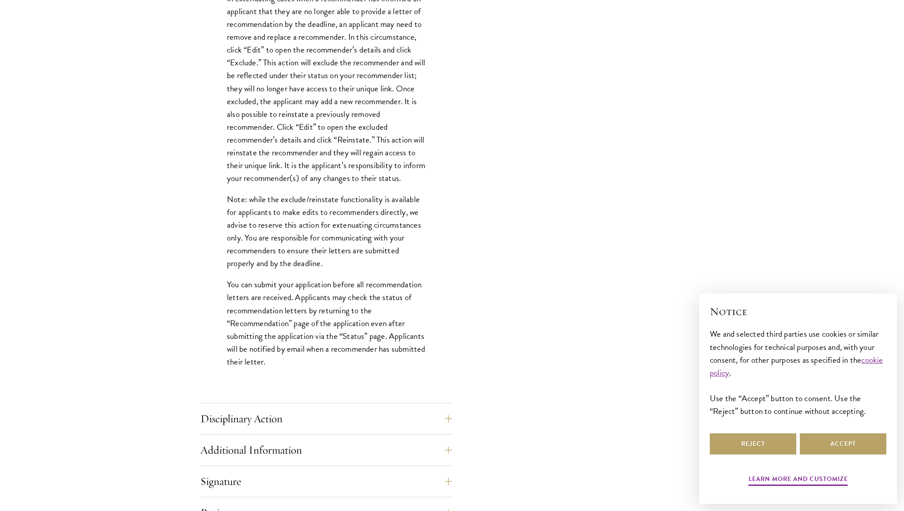
click at [247, 367] on p "You can submit your application before all recommendation letters are received.…" at bounding box center [326, 323] width 199 height 90
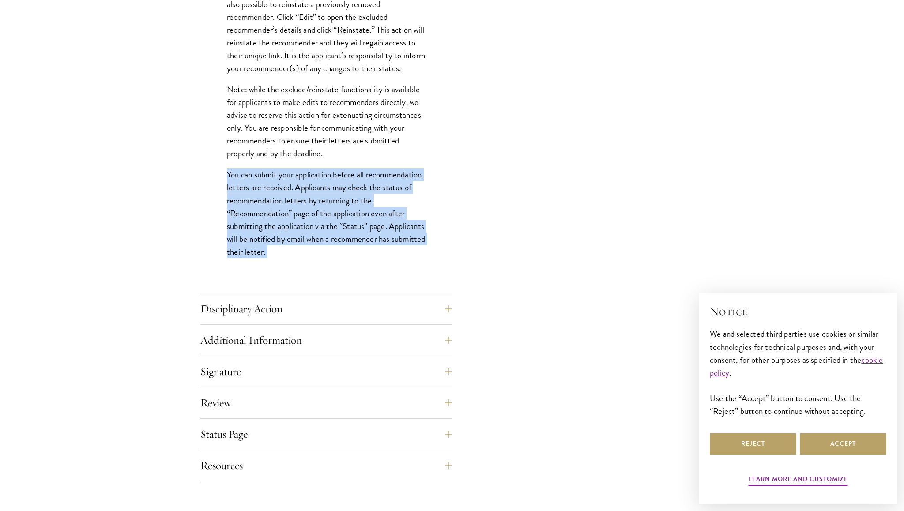
scroll to position [1124, 0]
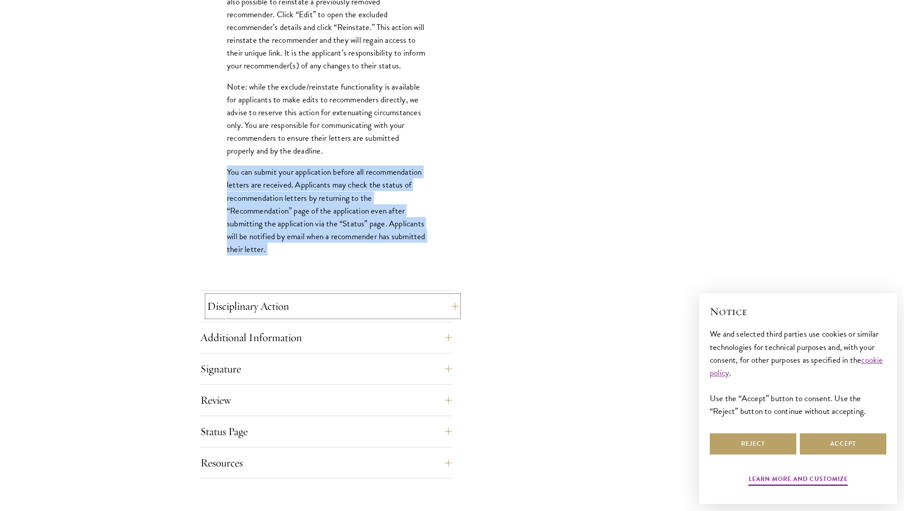
click at [237, 308] on button "Disciplinary Action" at bounding box center [333, 306] width 252 height 21
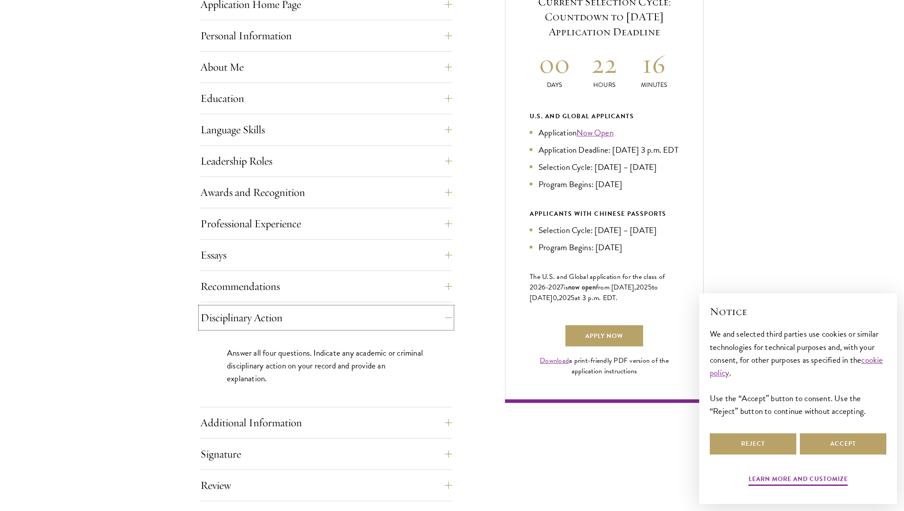
scroll to position [396, 0]
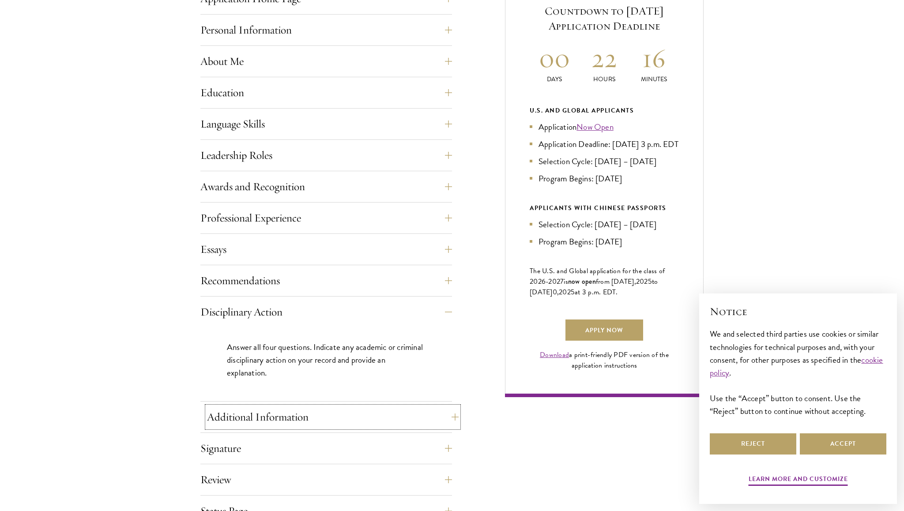
click at [283, 419] on button "Additional Information" at bounding box center [333, 417] width 252 height 21
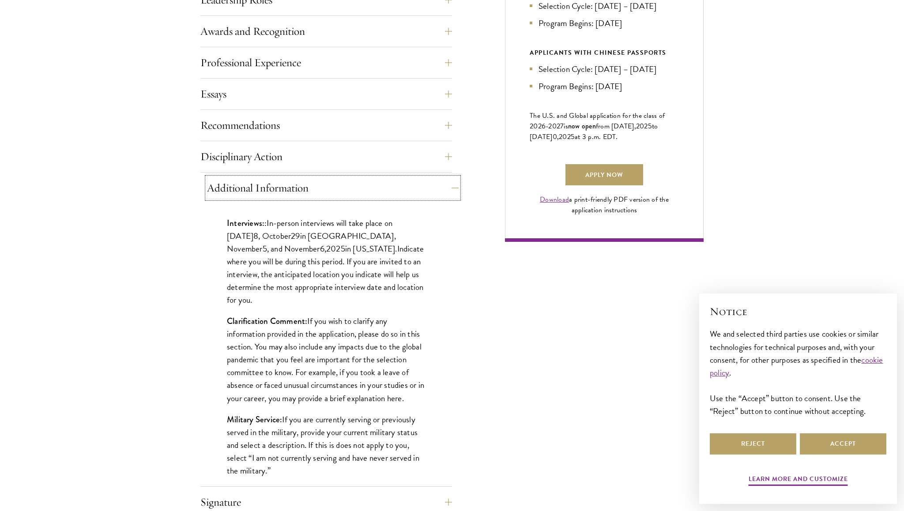
scroll to position [556, 0]
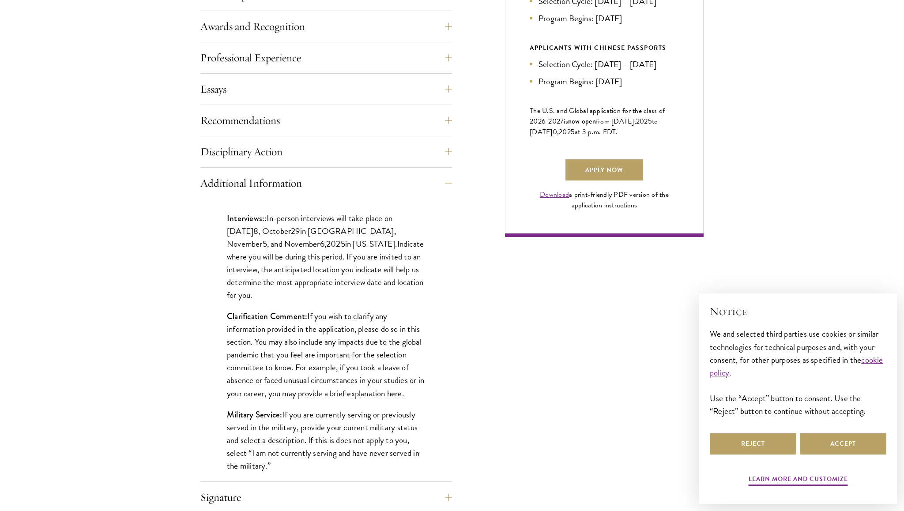
drag, startPoint x: 220, startPoint y: 223, endPoint x: 309, endPoint y: 480, distance: 271.7
click at [309, 480] on div "Interviews: : In-person interviews will take place on October 2 8 , October 29 …" at bounding box center [326, 347] width 252 height 296
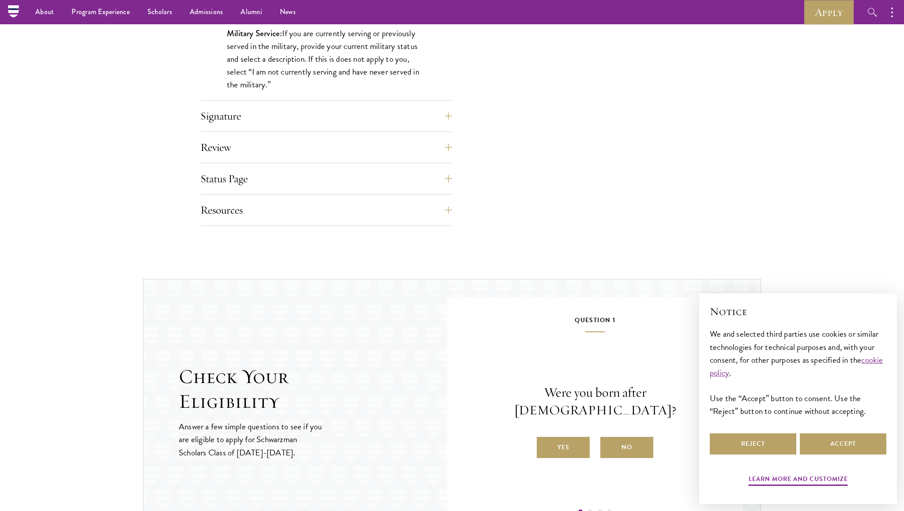
scroll to position [938, 0]
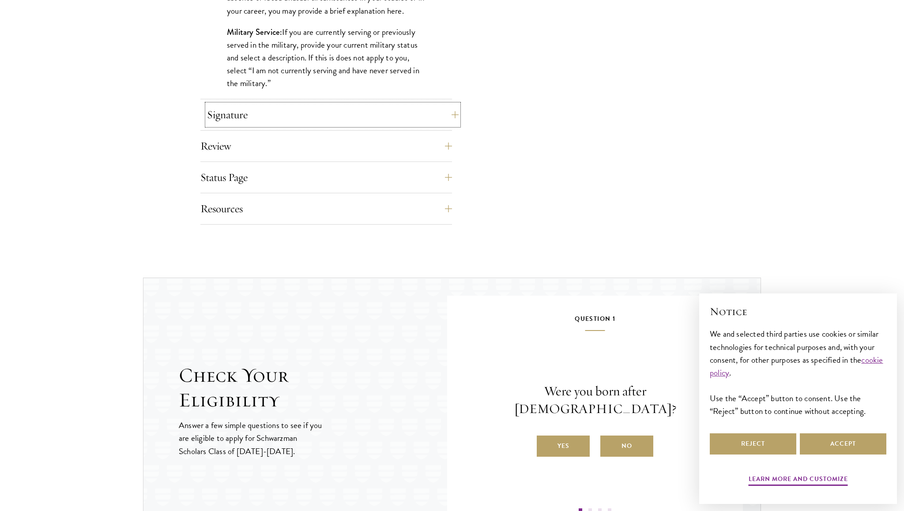
click at [232, 116] on button "Signature" at bounding box center [333, 114] width 252 height 21
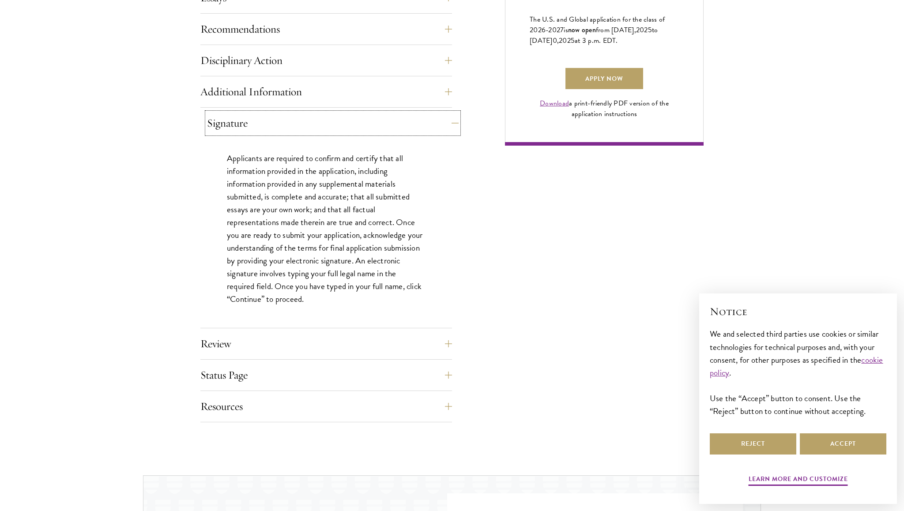
scroll to position [650, 0]
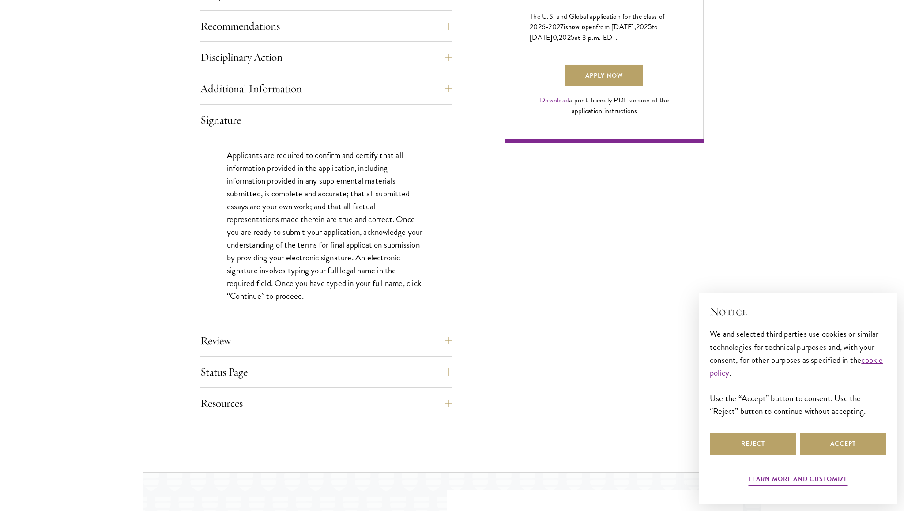
click at [291, 201] on p "Applicants are required to confirm and certify that all information provided in…" at bounding box center [326, 226] width 199 height 154
click at [291, 200] on p "Applicants are required to confirm and certify that all information provided in…" at bounding box center [326, 226] width 199 height 154
click at [291, 199] on p "Applicants are required to confirm and certify that all information provided in…" at bounding box center [326, 226] width 199 height 154
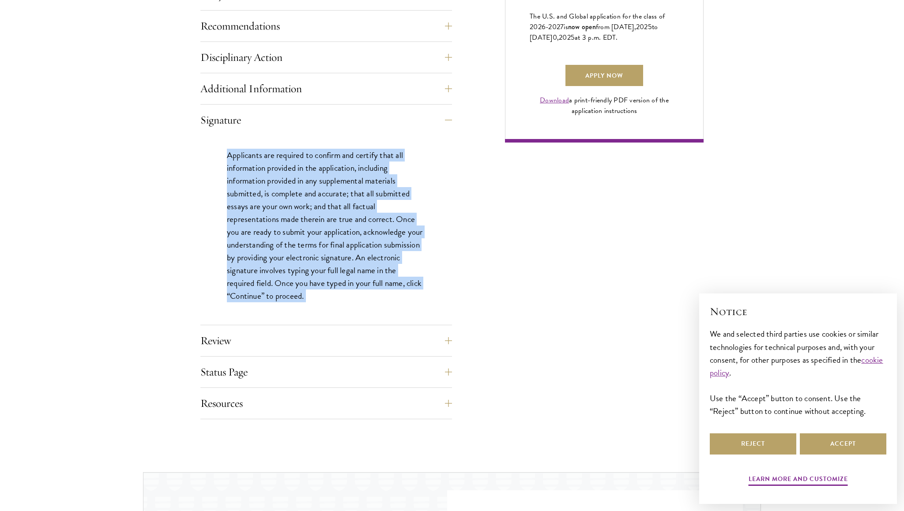
click at [291, 199] on p "Applicants are required to confirm and certify that all information provided in…" at bounding box center [326, 226] width 199 height 154
click at [360, 336] on button "Review" at bounding box center [333, 340] width 252 height 21
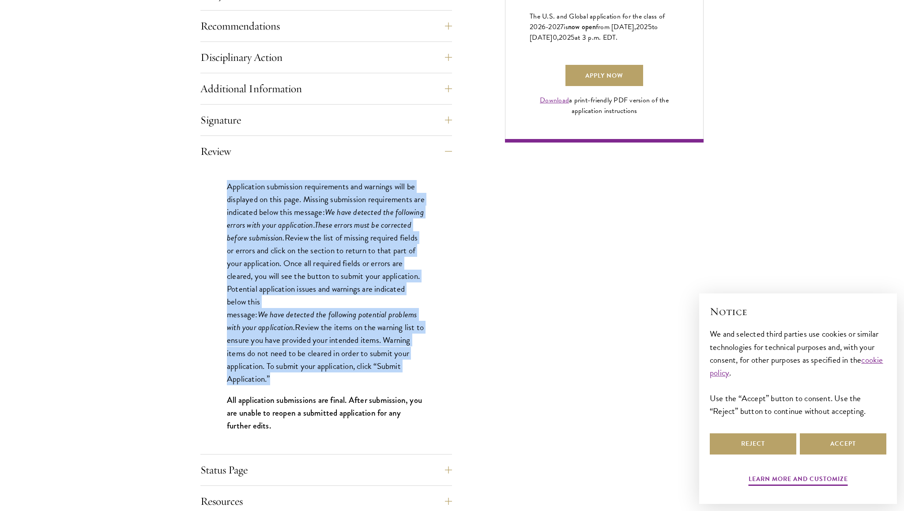
drag, startPoint x: 241, startPoint y: 179, endPoint x: 331, endPoint y: 375, distance: 215.7
click at [331, 375] on p "Application submission requirements and warnings will be displayed on this page…" at bounding box center [326, 282] width 199 height 205
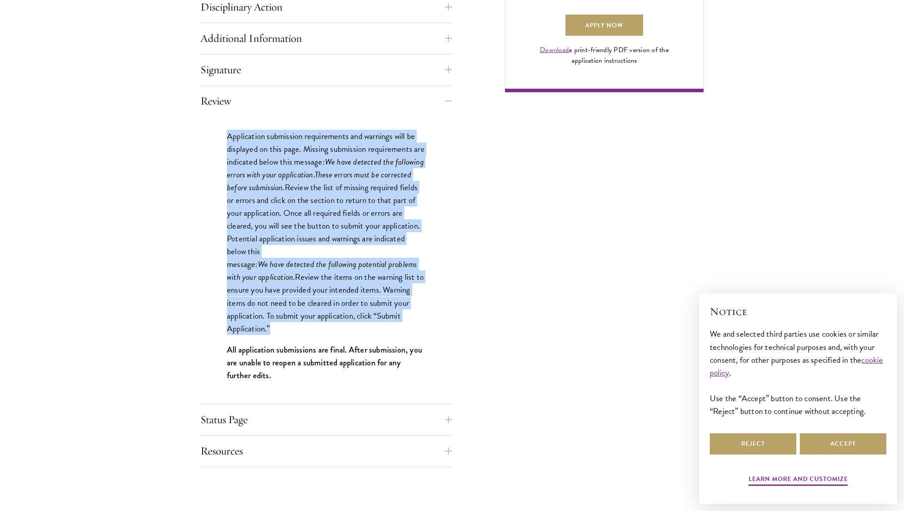
scroll to position [702, 0]
click at [339, 426] on button "Status Page" at bounding box center [333, 418] width 252 height 21
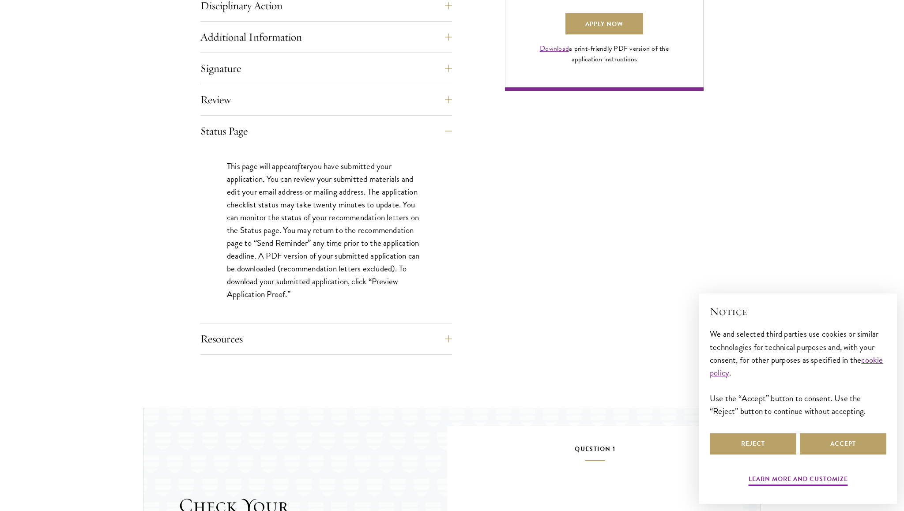
click at [254, 232] on p "This page will appear after you have submitted your application. You can review…" at bounding box center [326, 230] width 199 height 141
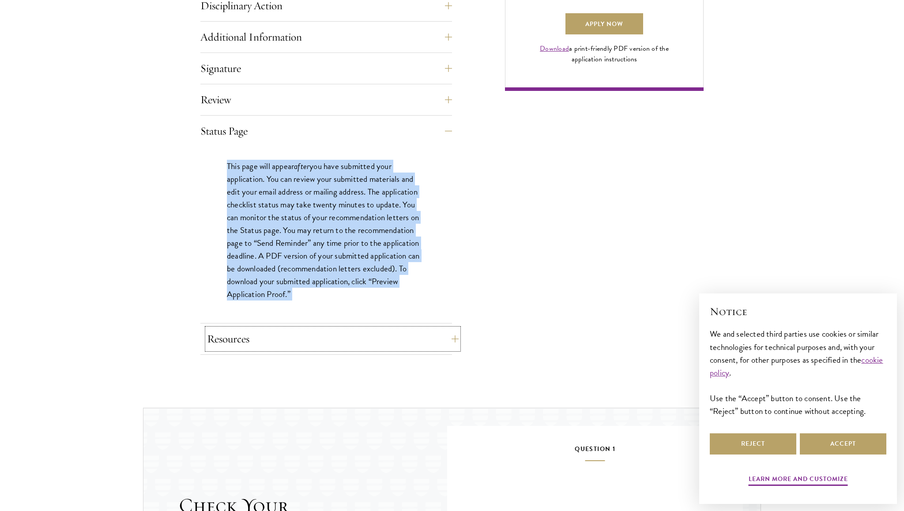
click at [302, 332] on button "Resources" at bounding box center [333, 338] width 252 height 21
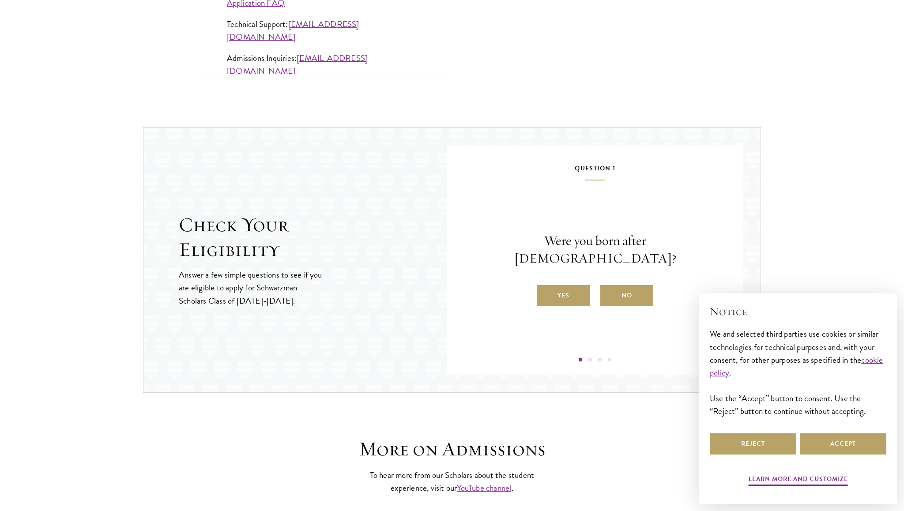
scroll to position [919, 0]
click at [573, 283] on label "Yes" at bounding box center [563, 293] width 53 height 21
click at [545, 284] on input "Yes" at bounding box center [541, 288] width 8 height 8
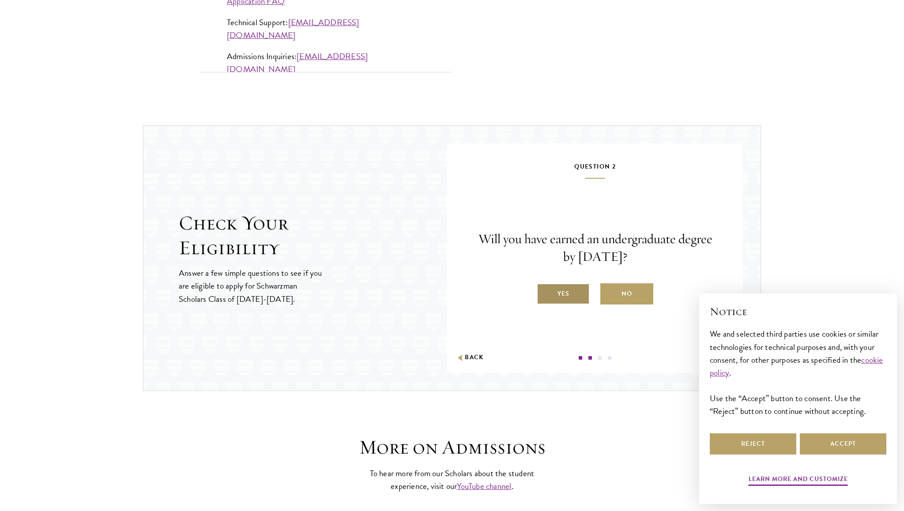
click at [569, 293] on label "Yes" at bounding box center [563, 293] width 53 height 21
click at [545, 292] on input "Yes" at bounding box center [541, 288] width 8 height 8
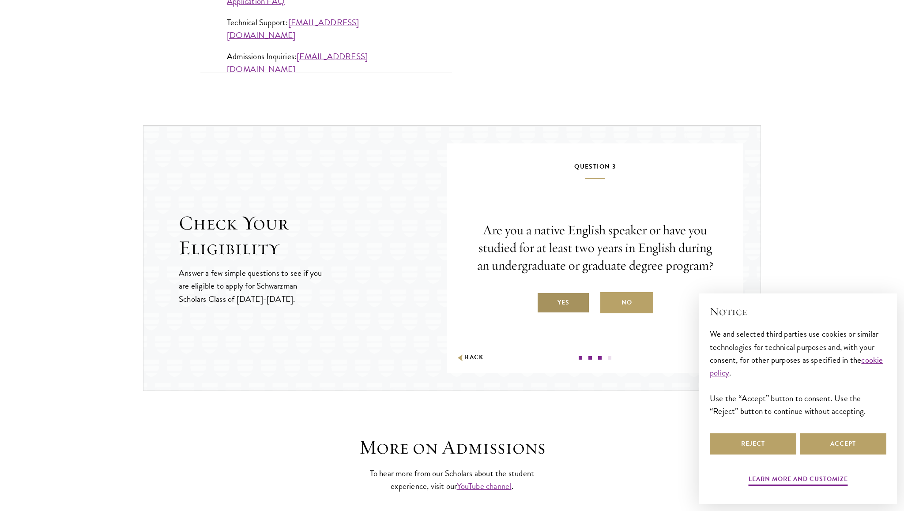
click at [569, 299] on label "Yes" at bounding box center [563, 302] width 53 height 21
click at [545, 299] on input "Yes" at bounding box center [541, 297] width 8 height 8
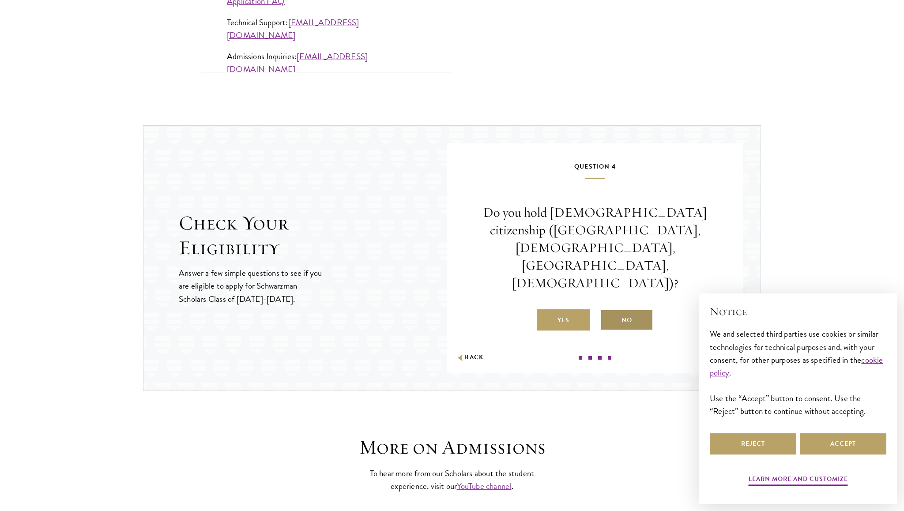
click at [607, 309] on label "No" at bounding box center [626, 319] width 53 height 21
click at [607, 311] on input "No" at bounding box center [604, 315] width 8 height 8
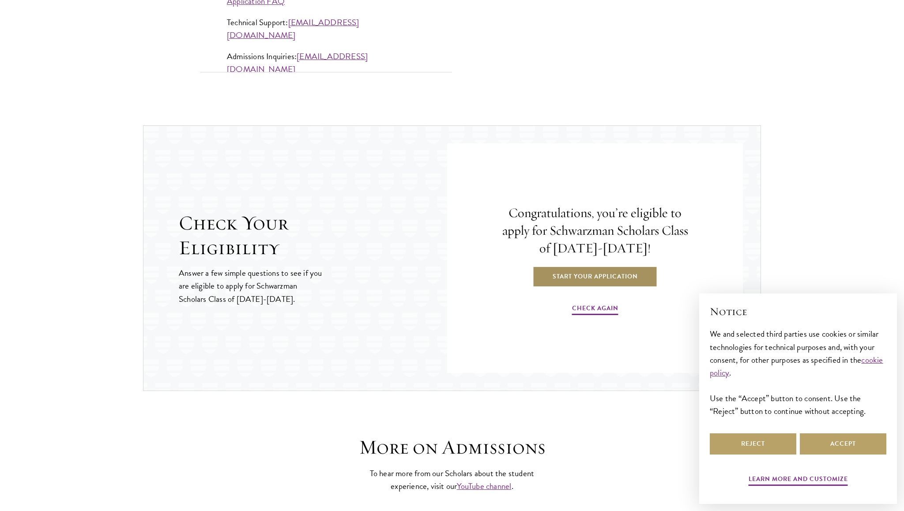
click at [596, 282] on link "Start Your Application" at bounding box center [595, 276] width 125 height 21
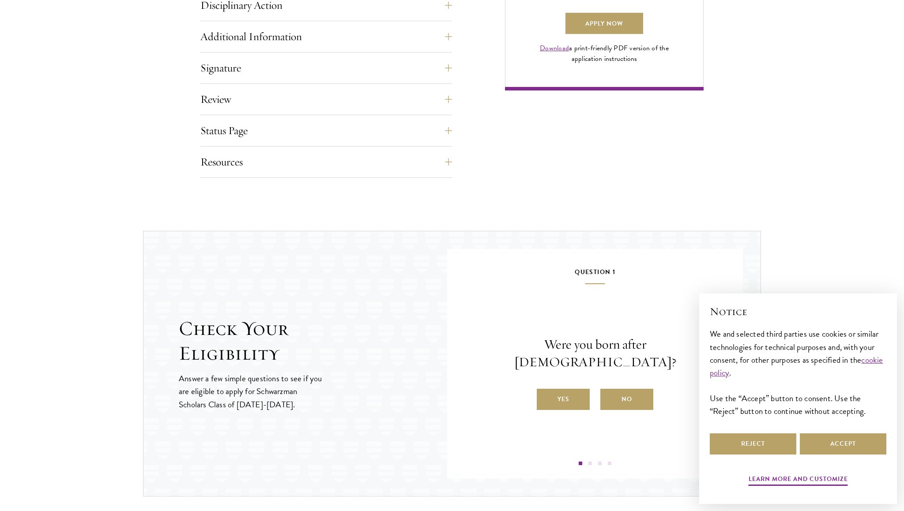
click at [490, 341] on div "Question 1 Were you born after [DEMOGRAPHIC_DATA]? Yes No" at bounding box center [595, 366] width 243 height 199
